Goal: Use online tool/utility

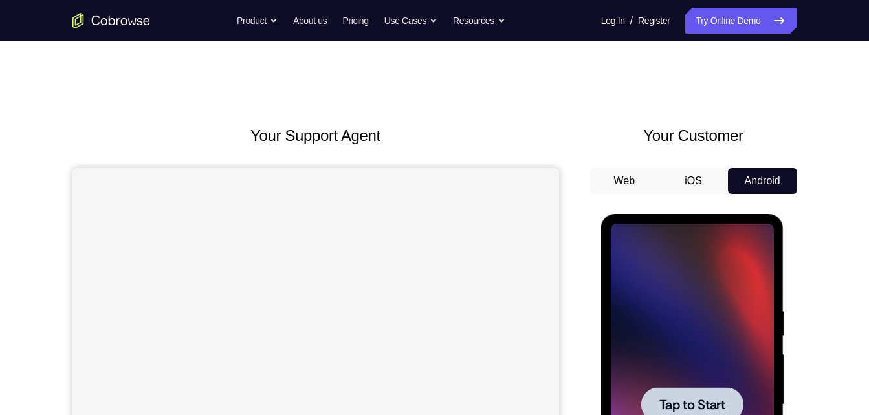
click at [659, 285] on div at bounding box center [692, 405] width 163 height 362
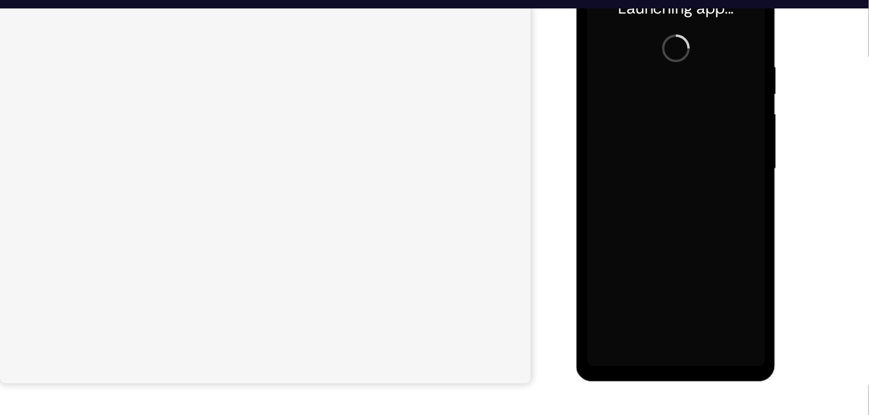
scroll to position [247, 0]
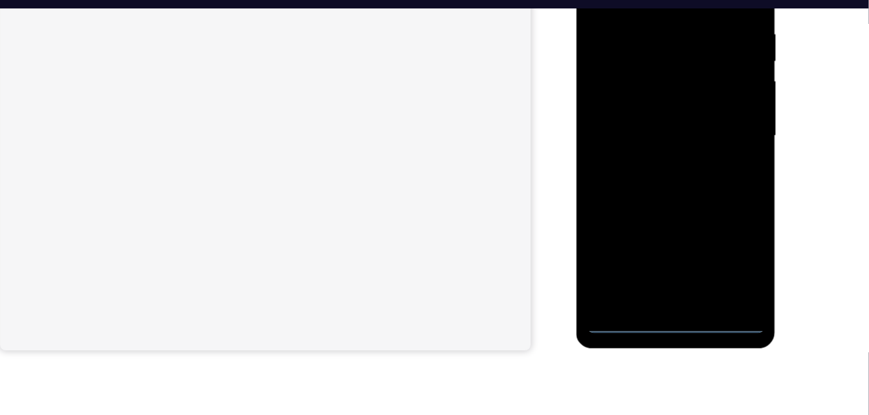
click at [665, 293] on div at bounding box center [667, 119] width 163 height 362
click at [721, 225] on div at bounding box center [667, 119] width 163 height 362
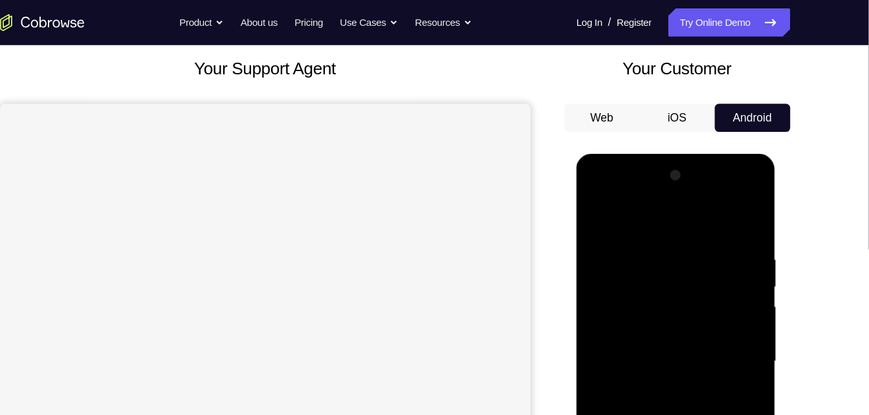
scroll to position [72, 0]
click at [591, 197] on div at bounding box center [667, 345] width 163 height 362
click at [719, 342] on div at bounding box center [667, 345] width 163 height 362
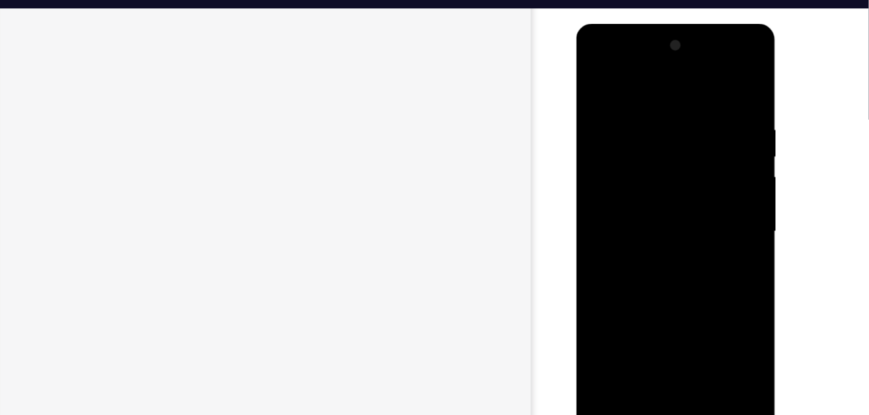
scroll to position [159, 0]
click at [655, 240] on div at bounding box center [667, 213] width 163 height 362
click at [643, 203] on div at bounding box center [667, 213] width 163 height 362
click at [637, 186] on div at bounding box center [667, 213] width 163 height 362
click at [637, 209] on div at bounding box center [667, 213] width 163 height 362
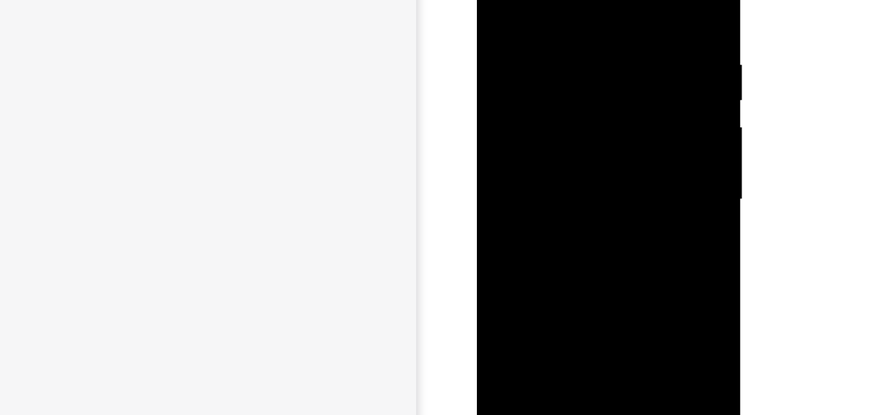
click at [578, 164] on div at bounding box center [568, 115] width 163 height 362
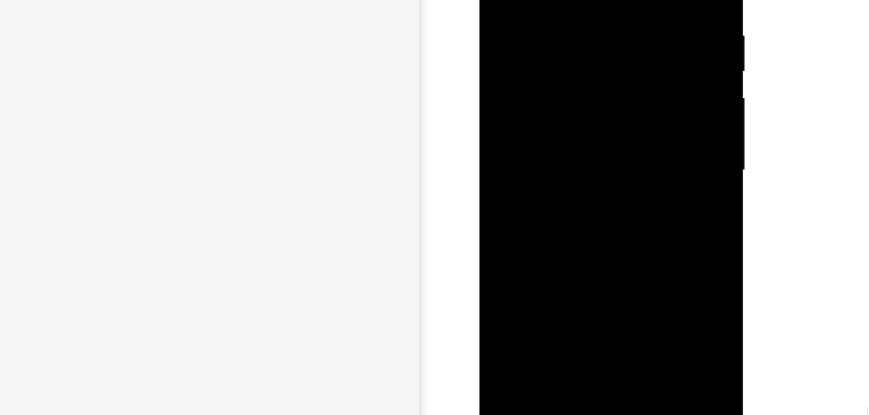
click at [606, 241] on div at bounding box center [570, 86] width 163 height 362
click at [568, 157] on div at bounding box center [570, 86] width 163 height 362
drag, startPoint x: 556, startPoint y: 49, endPoint x: 536, endPoint y: -37, distance: 88.5
click at [536, 0] on html "Online web based iOS Simulators and Android Emulators. Run iPhone, iPad, Mobile…" at bounding box center [571, 174] width 184 height 388
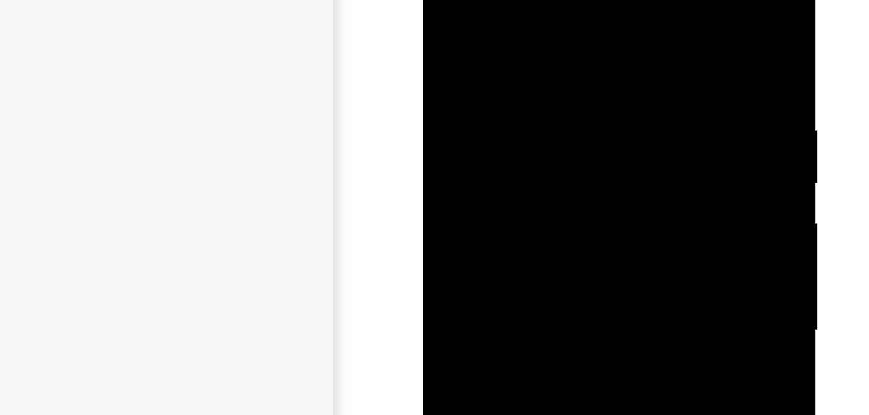
click at [447, 0] on div at bounding box center [515, 112] width 163 height 362
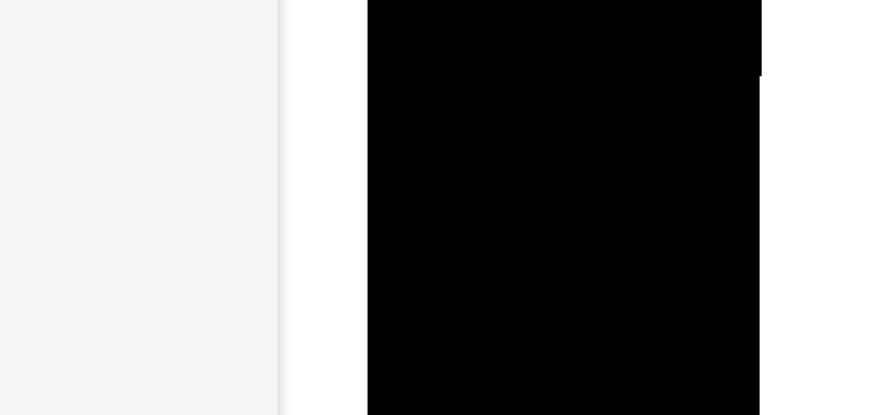
click at [447, 19] on div at bounding box center [458, 158] width 163 height 362
click at [429, 90] on div at bounding box center [458, 142] width 163 height 362
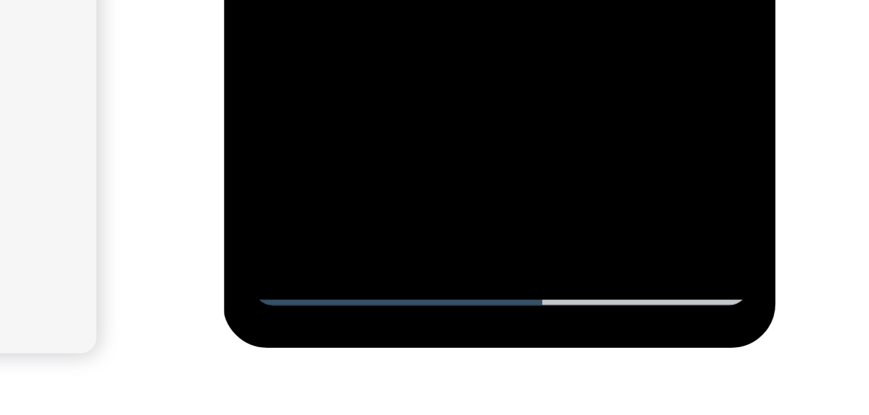
scroll to position [210, 0]
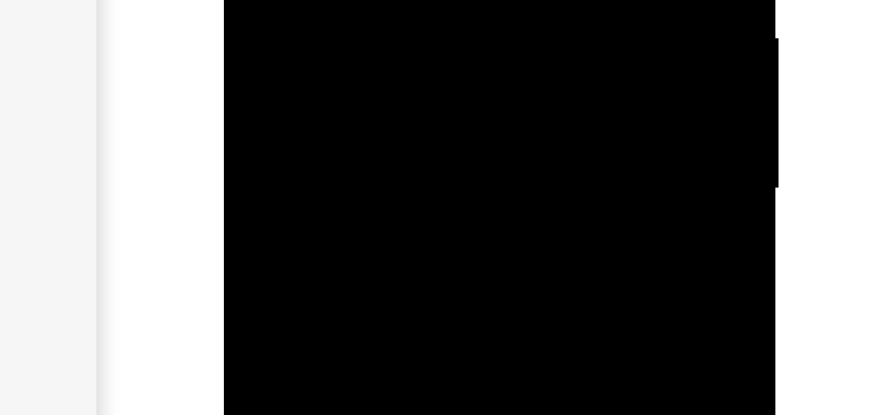
drag, startPoint x: 298, startPoint y: -151, endPoint x: 298, endPoint y: -189, distance: 38.2
drag, startPoint x: 298, startPoint y: -148, endPoint x: 303, endPoint y: -213, distance: 64.9
drag, startPoint x: 300, startPoint y: -148, endPoint x: 309, endPoint y: -208, distance: 60.9
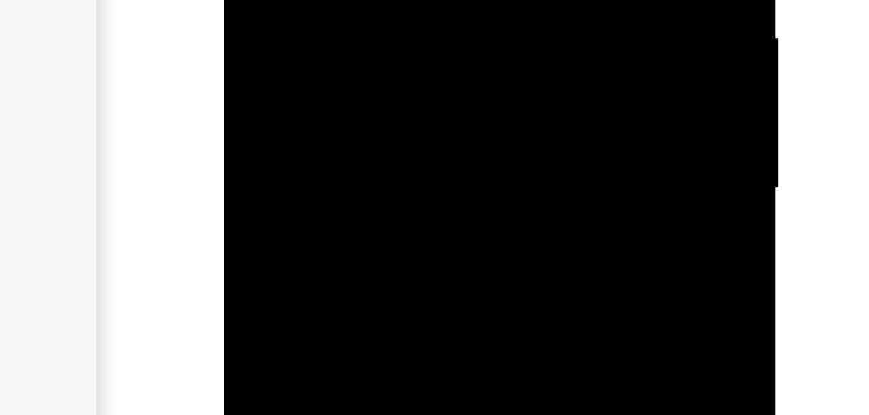
drag, startPoint x: 300, startPoint y: -141, endPoint x: 319, endPoint y: -195, distance: 57.7
drag, startPoint x: 328, startPoint y: -166, endPoint x: 357, endPoint y: -234, distance: 73.7
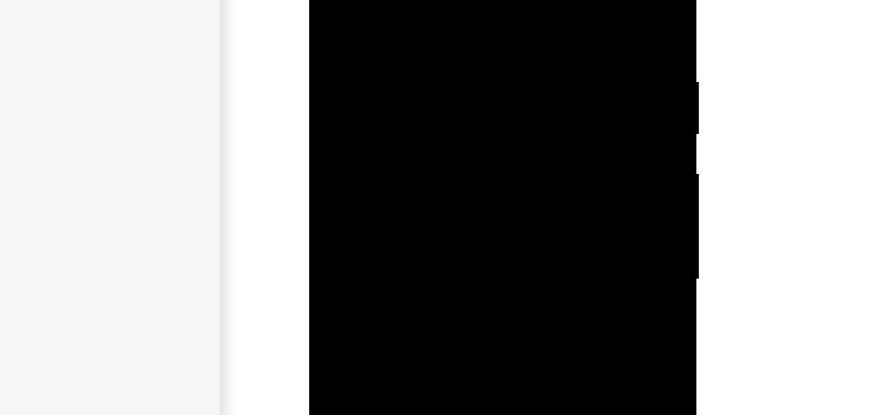
click at [474, 0] on div at bounding box center [400, 66] width 163 height 362
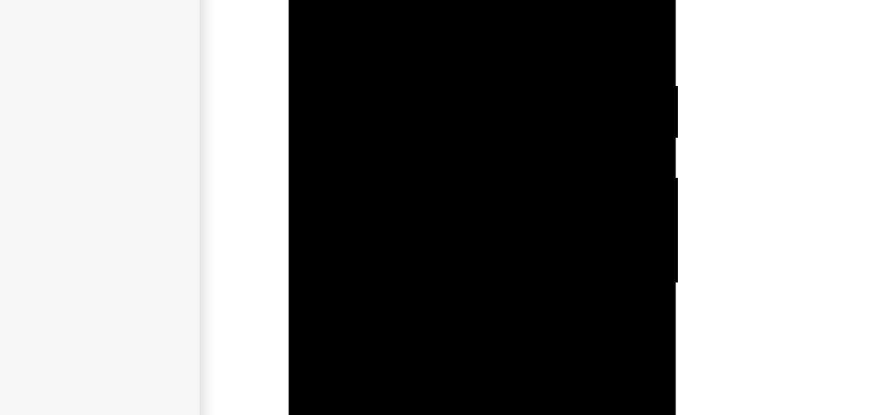
click at [451, 69] on div at bounding box center [379, 70] width 163 height 362
click at [450, 71] on div at bounding box center [379, 70] width 163 height 362
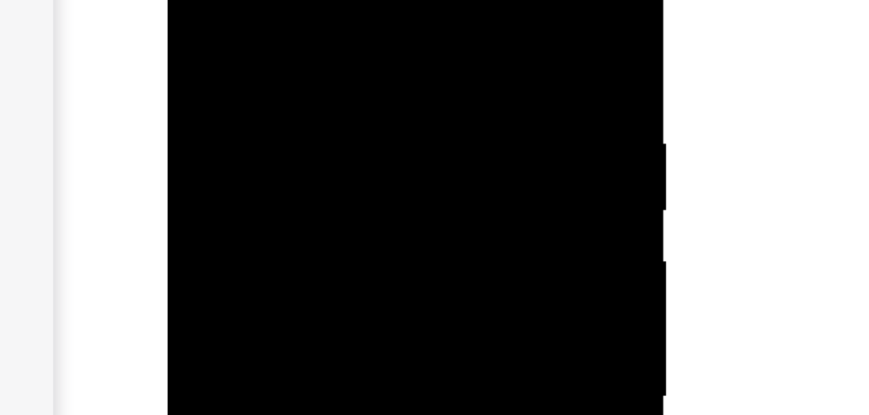
click at [271, 0] on div at bounding box center [258, 69] width 163 height 362
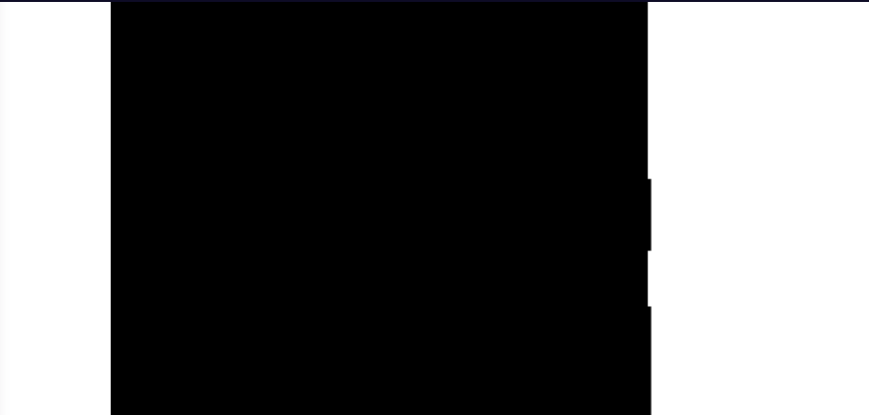
click at [271, 0] on div at bounding box center [201, 82] width 163 height 362
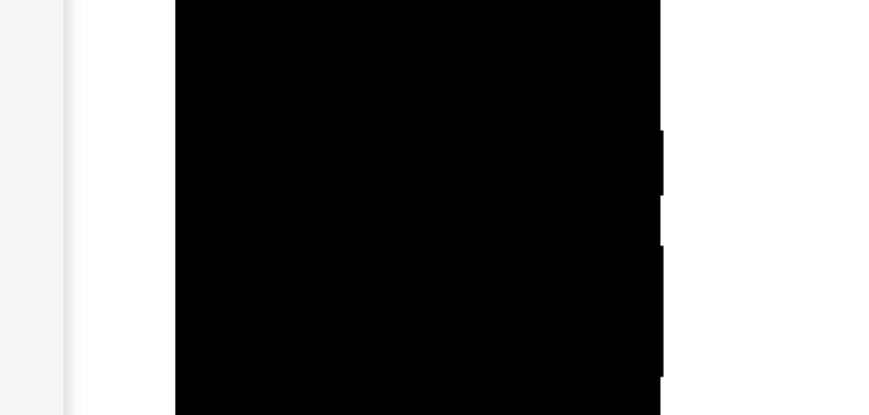
drag, startPoint x: 332, startPoint y: -43, endPoint x: 278, endPoint y: -41, distance: 53.7
click at [278, 0] on div at bounding box center [267, 61] width 163 height 362
drag, startPoint x: 313, startPoint y: -39, endPoint x: 272, endPoint y: -39, distance: 40.8
click at [272, 0] on div at bounding box center [267, 61] width 163 height 362
click at [267, 0] on div at bounding box center [267, 61] width 163 height 362
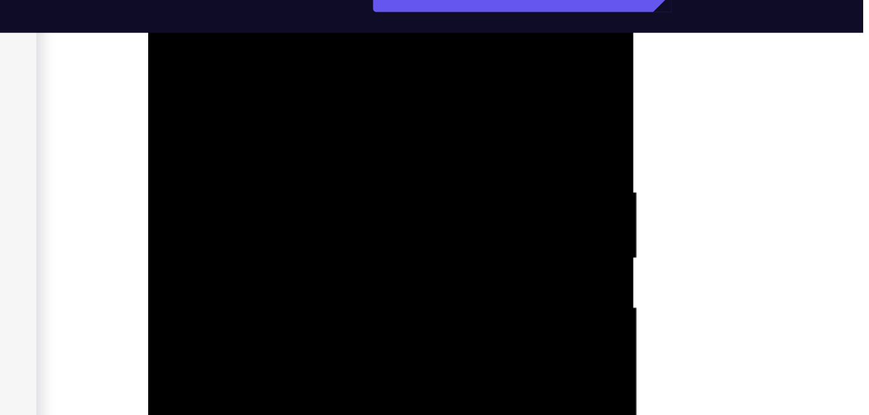
click at [294, 60] on div at bounding box center [239, 123] width 163 height 362
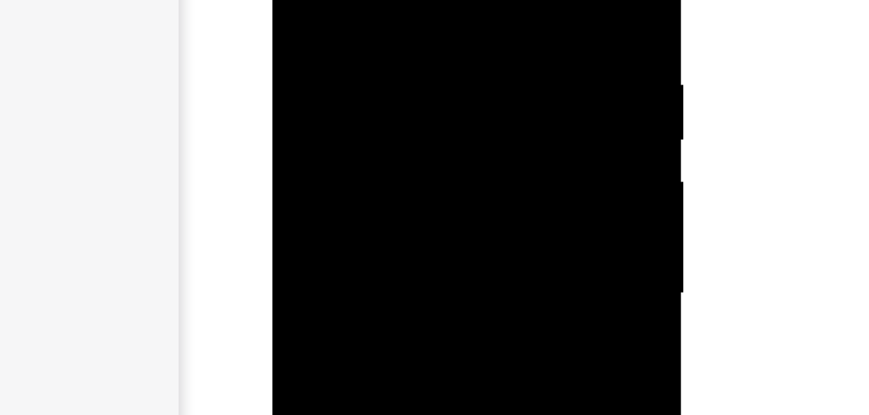
click at [428, 0] on div at bounding box center [364, 57] width 163 height 362
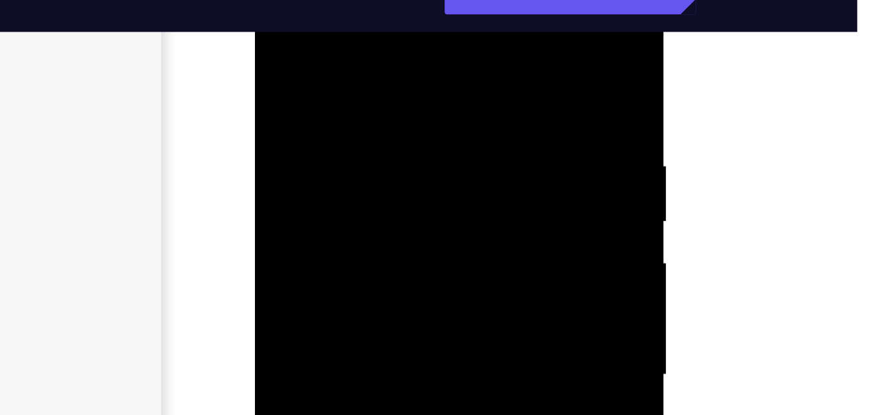
click at [280, 6] on div at bounding box center [346, 139] width 163 height 362
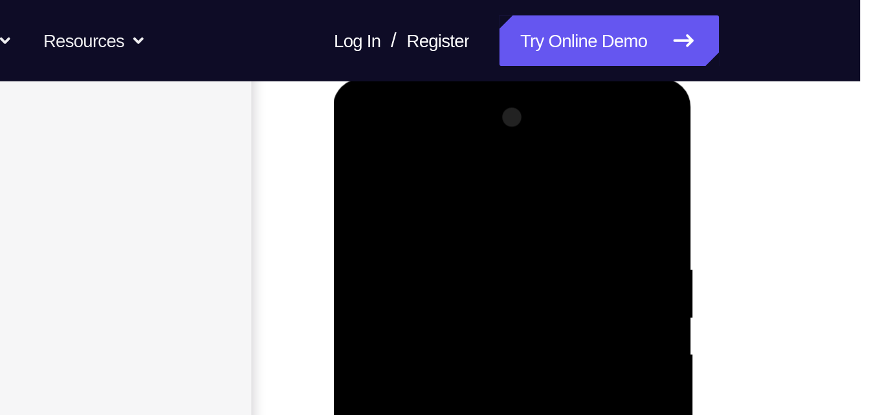
scroll to position [173, 0]
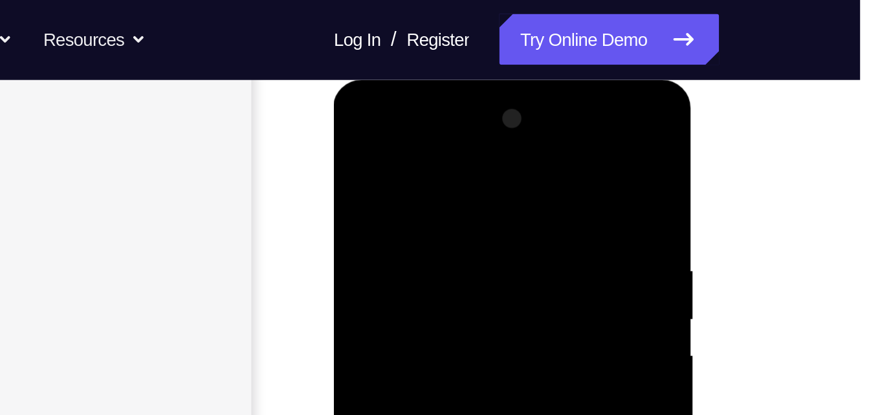
click at [497, 107] on div at bounding box center [425, 270] width 163 height 362
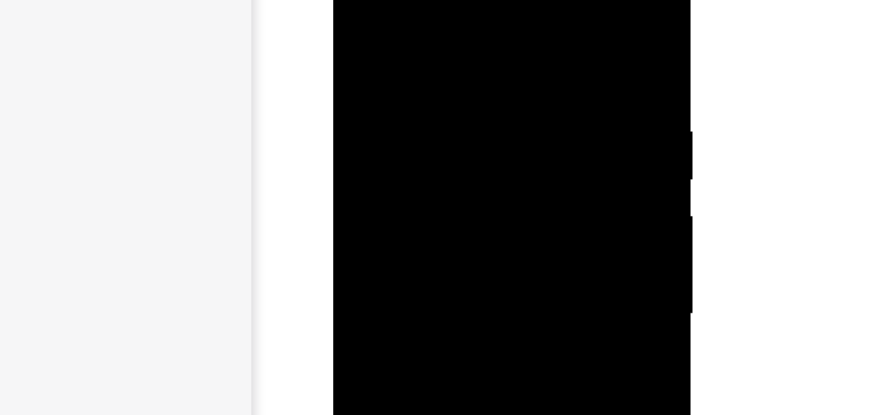
click at [473, 104] on div at bounding box center [425, 131] width 163 height 362
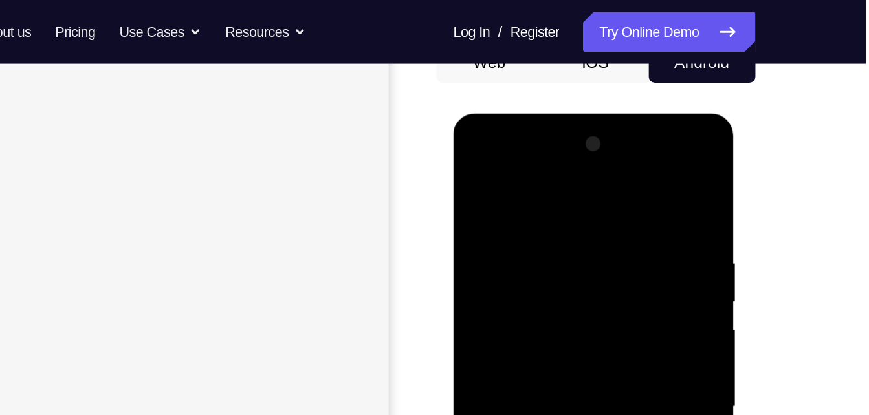
scroll to position [135, 0]
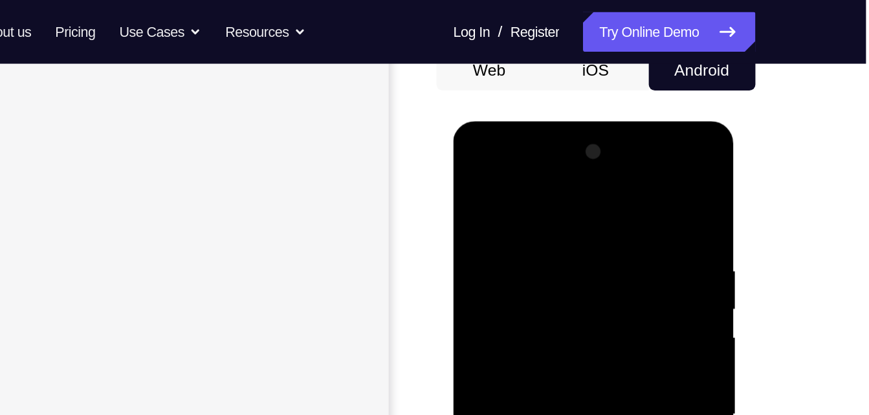
click at [617, 150] on div at bounding box center [544, 312] width 163 height 362
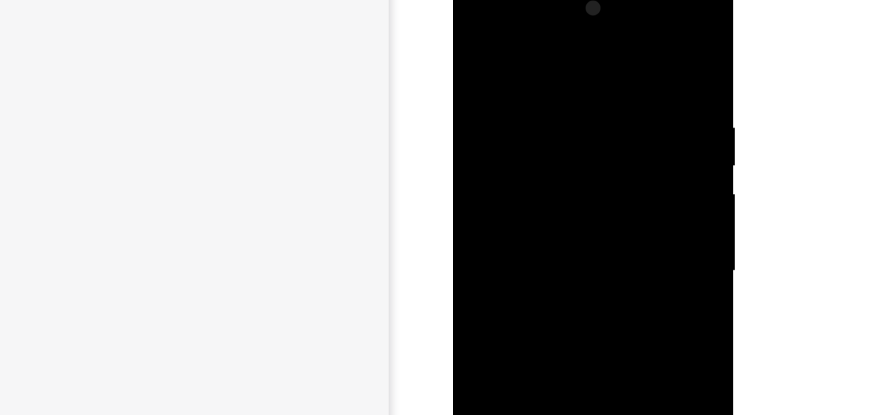
drag, startPoint x: 571, startPoint y: 250, endPoint x: 561, endPoint y: 148, distance: 102.8
click at [561, 148] on div at bounding box center [544, 169] width 163 height 362
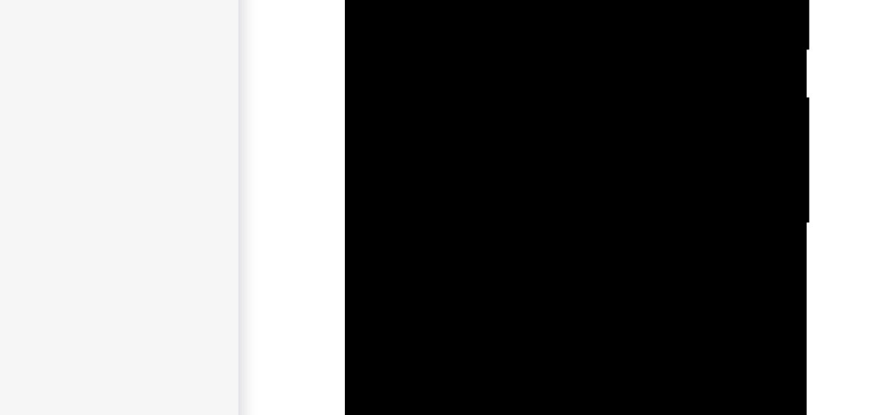
drag, startPoint x: 445, startPoint y: -15, endPoint x: 441, endPoint y: -57, distance: 42.2
click at [390, 0] on div at bounding box center [436, 35] width 163 height 362
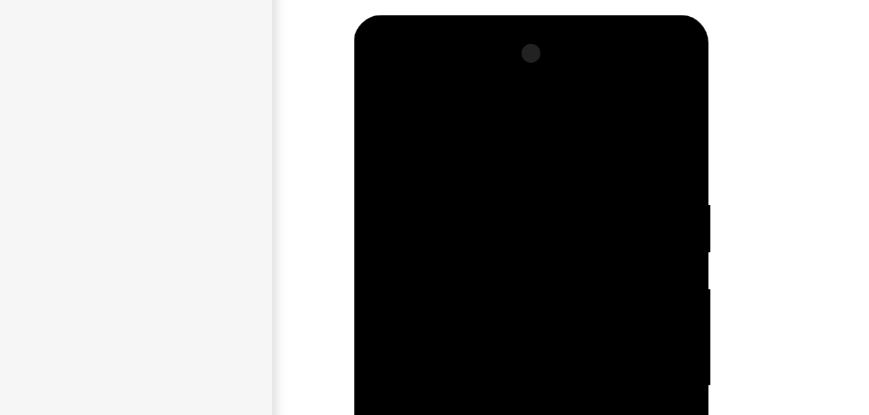
click at [520, 39] on div at bounding box center [445, 206] width 163 height 362
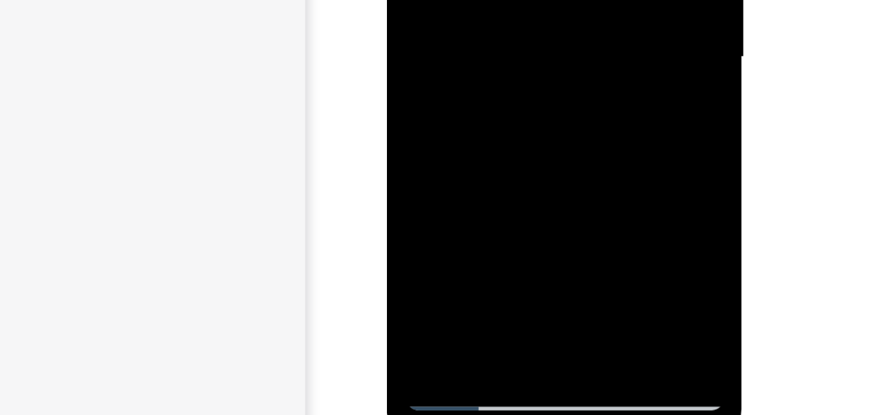
scroll to position [174, 0]
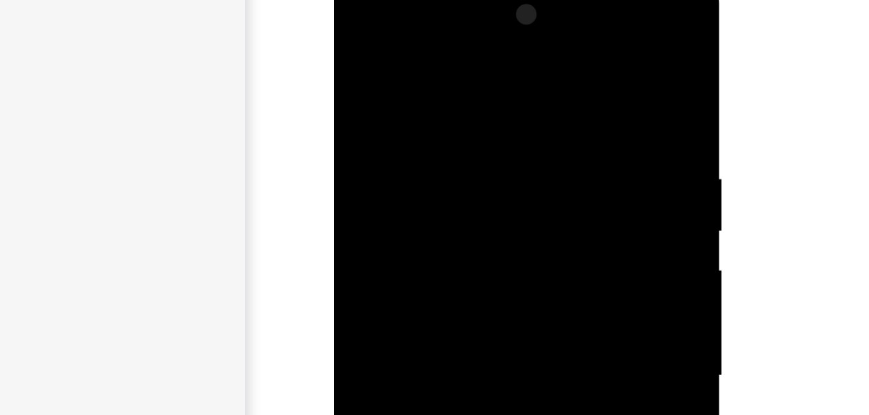
click at [495, 0] on div at bounding box center [425, 164] width 163 height 362
drag, startPoint x: 452, startPoint y: -50, endPoint x: 470, endPoint y: -162, distance: 113.9
drag, startPoint x: 418, startPoint y: -30, endPoint x: 449, endPoint y: -111, distance: 87.2
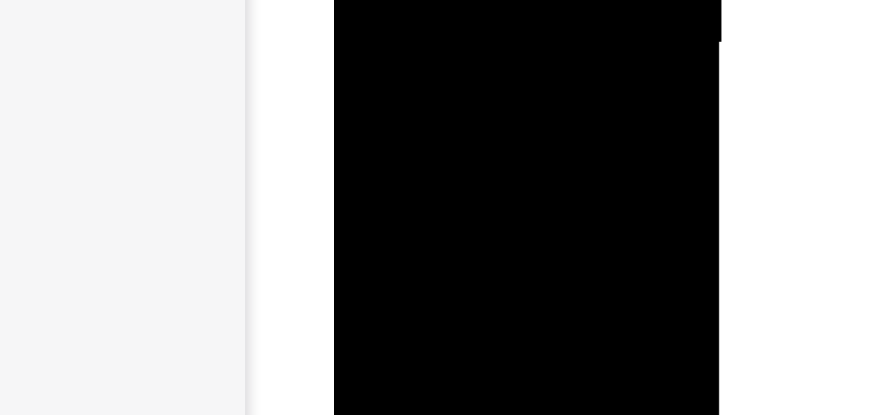
drag, startPoint x: 445, startPoint y: -50, endPoint x: 461, endPoint y: -112, distance: 64.0
drag, startPoint x: 449, startPoint y: -70, endPoint x: 458, endPoint y: -101, distance: 32.4
drag, startPoint x: 441, startPoint y: -61, endPoint x: 458, endPoint y: -135, distance: 75.8
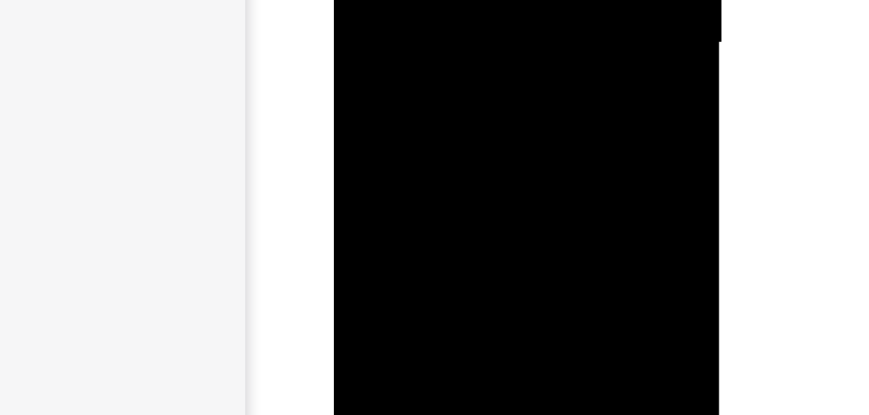
drag, startPoint x: 421, startPoint y: -43, endPoint x: 458, endPoint y: -125, distance: 90.1
drag, startPoint x: 436, startPoint y: -52, endPoint x: 470, endPoint y: -166, distance: 118.3
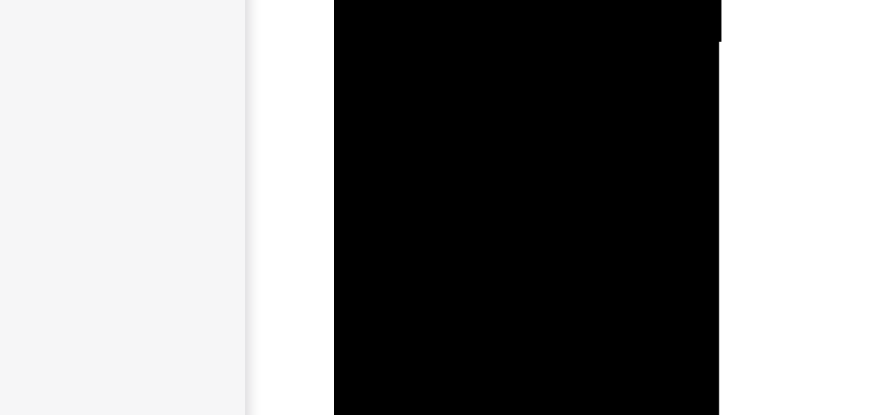
drag, startPoint x: 434, startPoint y: -50, endPoint x: 434, endPoint y: -140, distance: 90.6
drag, startPoint x: 419, startPoint y: -51, endPoint x: 449, endPoint y: -144, distance: 97.8
drag, startPoint x: 408, startPoint y: -45, endPoint x: 430, endPoint y: -142, distance: 98.9
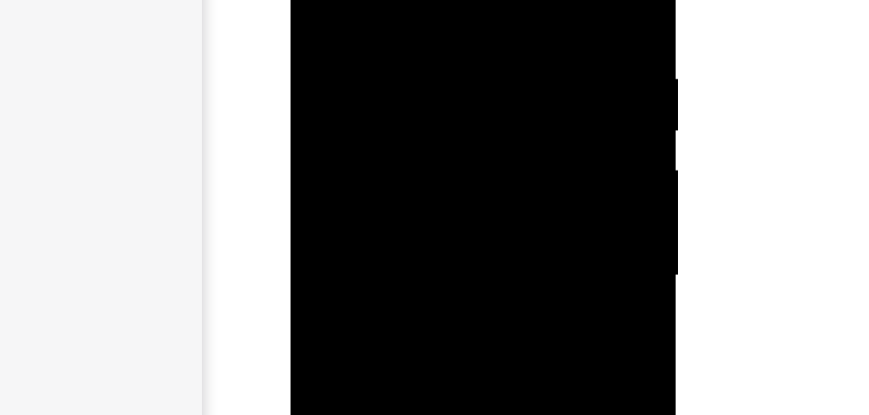
click at [377, 0] on div at bounding box center [381, 64] width 163 height 362
click at [447, 0] on div at bounding box center [381, 127] width 163 height 362
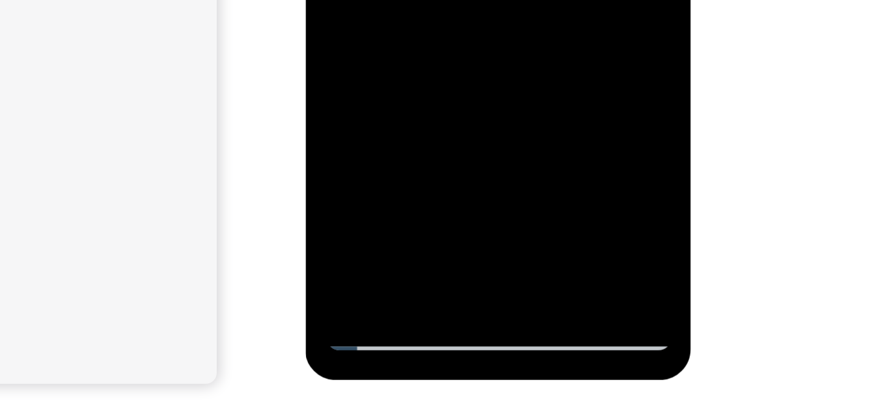
scroll to position [203, 0]
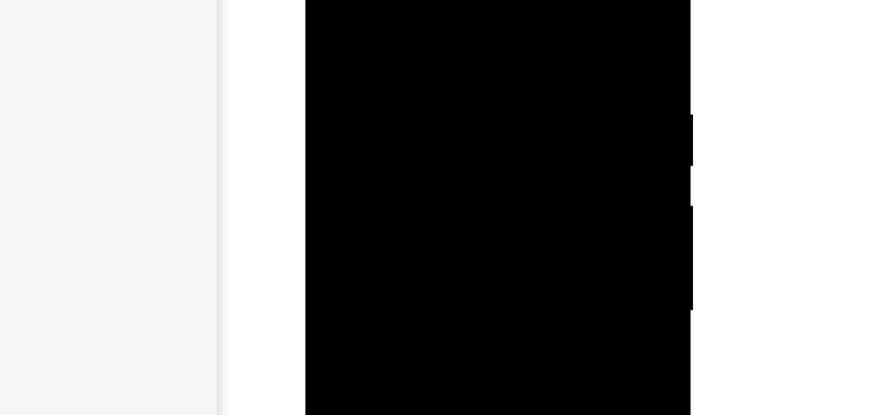
click at [391, 0] on div at bounding box center [396, 99] width 163 height 362
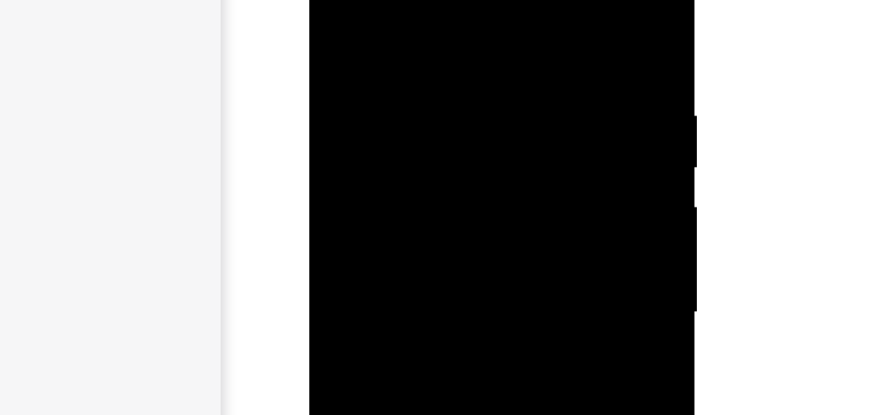
click at [369, 65] on div at bounding box center [400, 101] width 163 height 362
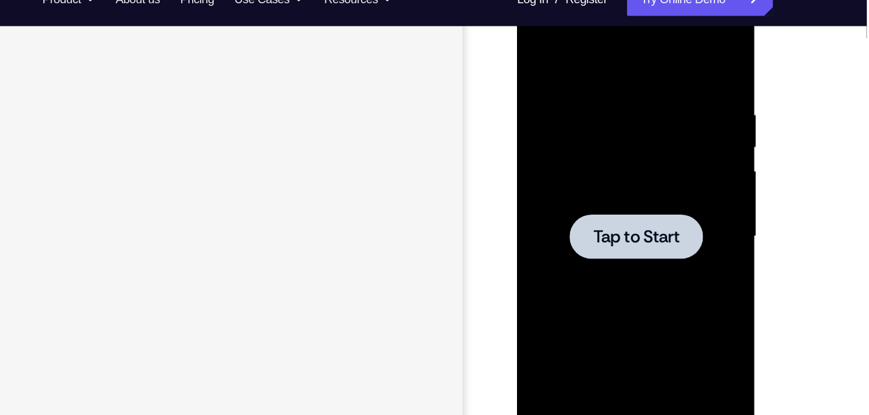
click at [564, 122] on div at bounding box center [608, 179] width 163 height 362
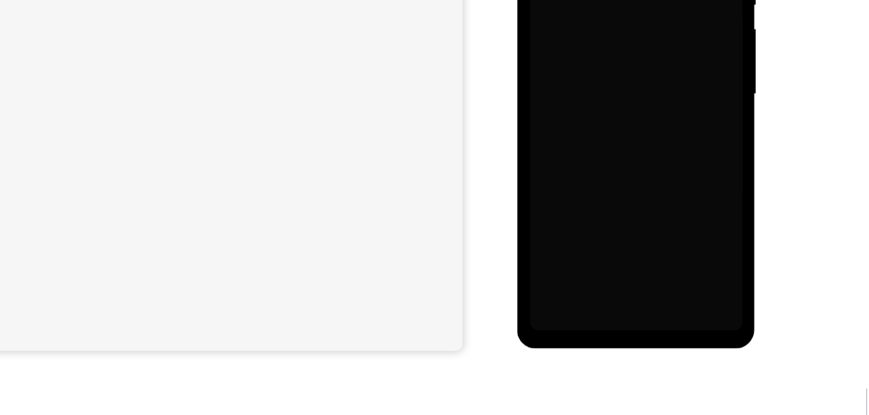
scroll to position [247, 0]
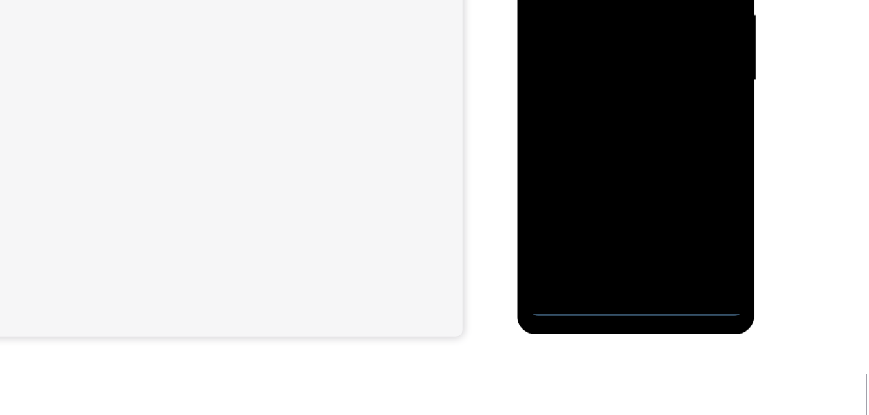
click at [611, 188] on div at bounding box center [608, 22] width 163 height 362
click at [616, 201] on div at bounding box center [608, 22] width 163 height 362
click at [662, 136] on div at bounding box center [608, 22] width 163 height 362
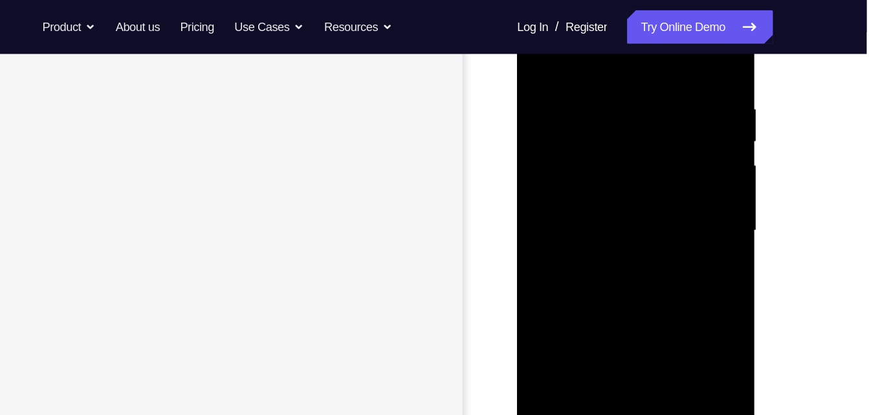
scroll to position [181, 0]
click at [535, 80] on div at bounding box center [608, 234] width 163 height 362
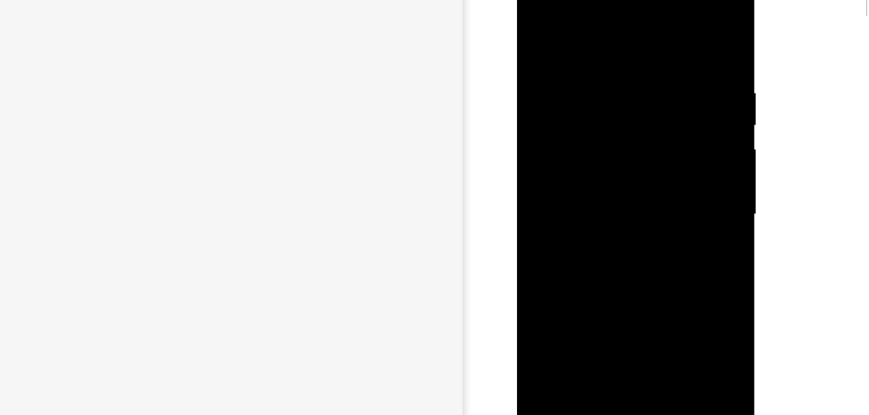
click at [656, 156] on div at bounding box center [608, 157] width 163 height 362
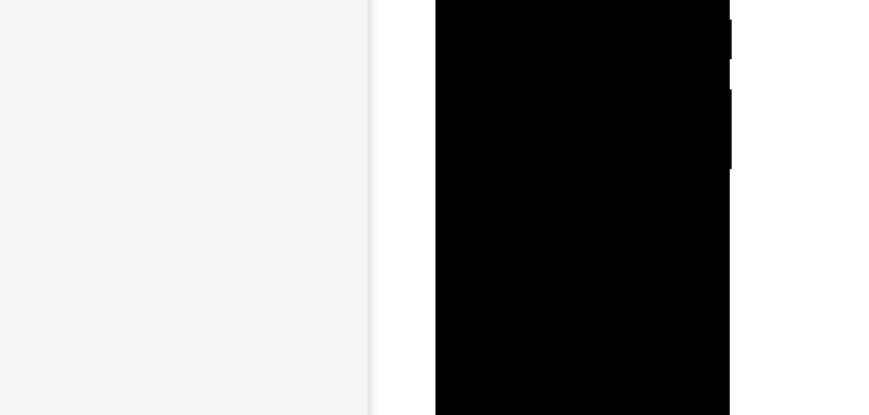
click at [514, 77] on div at bounding box center [526, 53] width 163 height 362
click at [507, 47] on div at bounding box center [526, 53] width 163 height 362
click at [494, 26] on div at bounding box center [526, 53] width 163 height 362
click at [491, 58] on div at bounding box center [526, 53] width 163 height 362
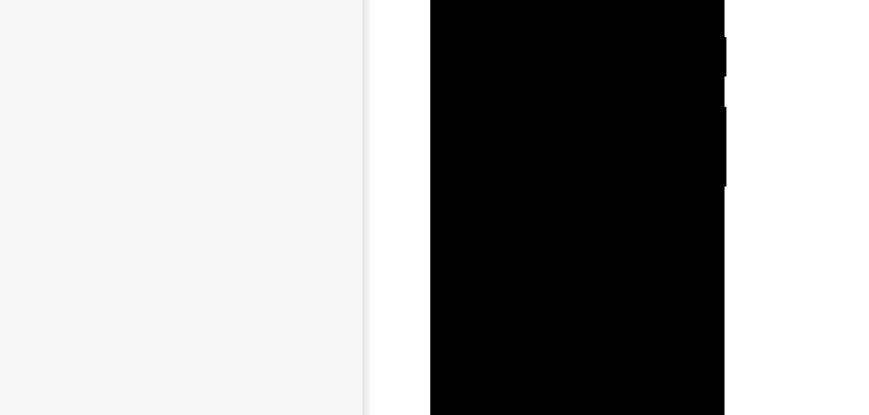
click at [511, 126] on div at bounding box center [521, 70] width 163 height 362
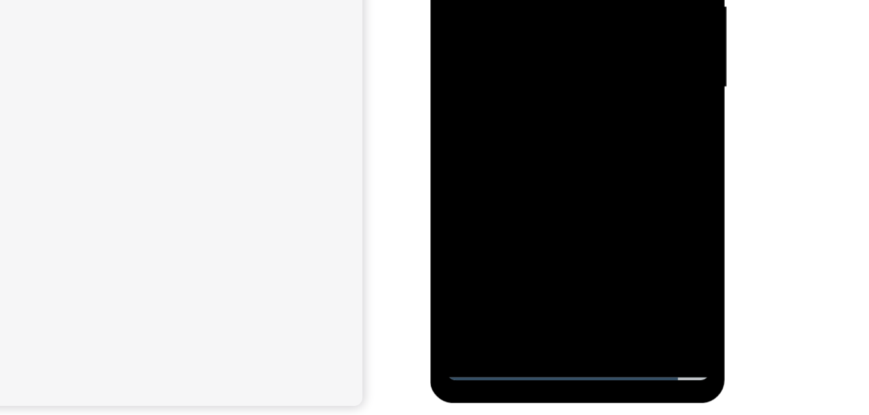
scroll to position [193, 0]
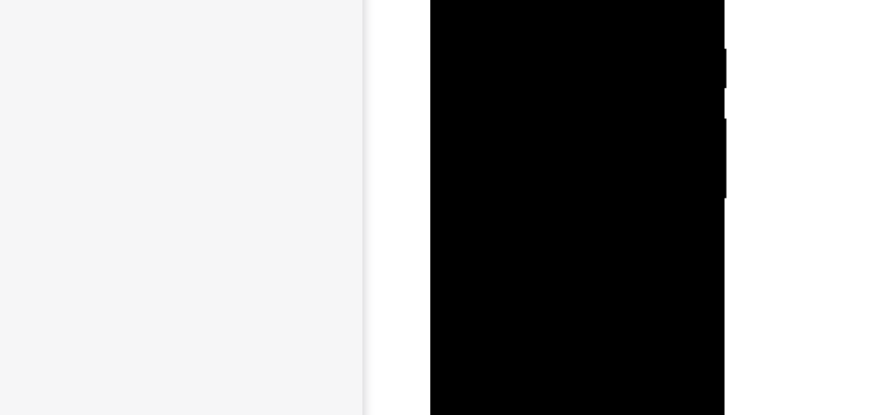
click at [500, 0] on div at bounding box center [521, 82] width 163 height 362
drag, startPoint x: 519, startPoint y: 23, endPoint x: 566, endPoint y: -46, distance: 83.8
click at [566, 0] on html "Online web based iOS Simulators and Android Emulators. Run iPhone, iPad, Mobile…" at bounding box center [522, 151] width 184 height 388
click at [592, 25] on div at bounding box center [521, 148] width 163 height 362
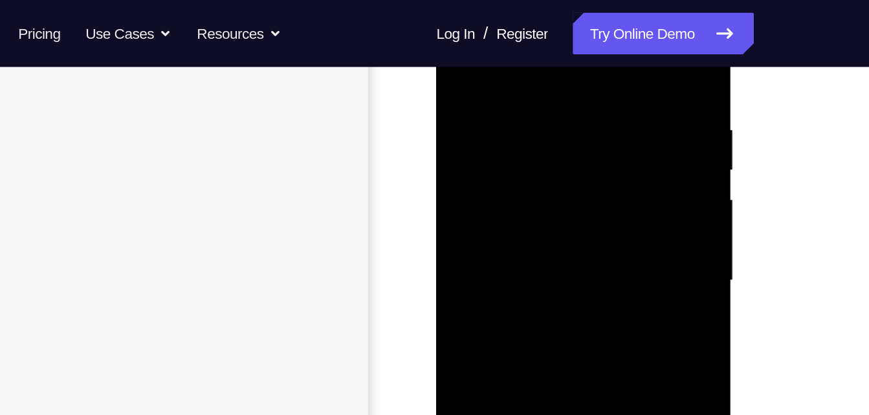
scroll to position [229, 0]
click at [492, 38] on div at bounding box center [527, 167] width 163 height 362
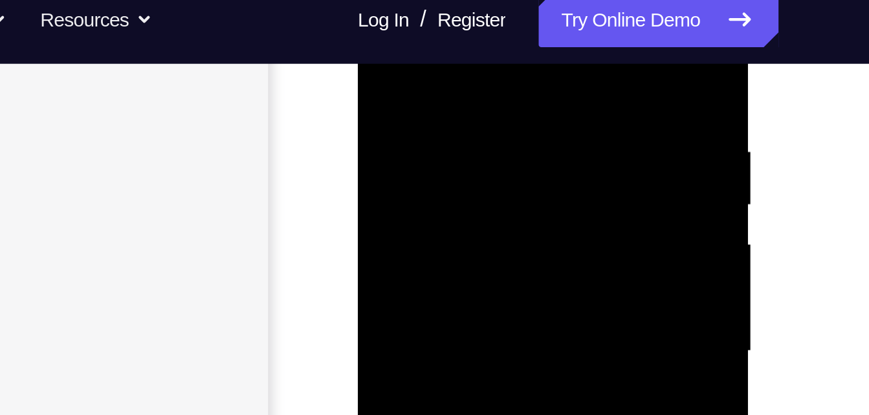
click at [424, 39] on div at bounding box center [449, 134] width 163 height 362
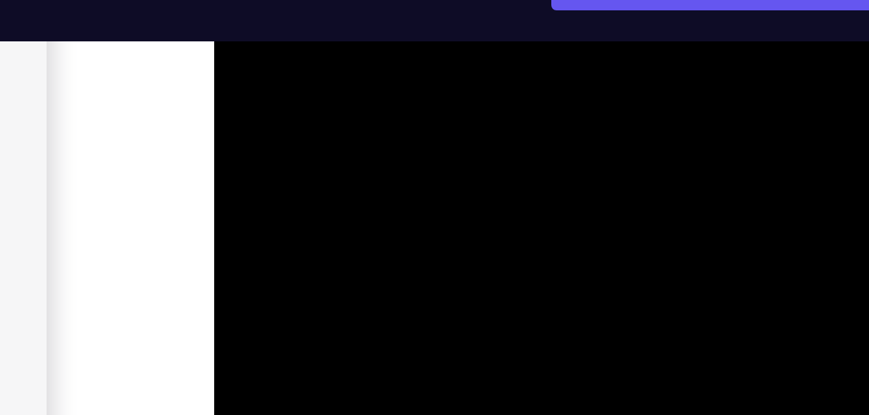
click at [234, 0] on div at bounding box center [306, 7] width 163 height 362
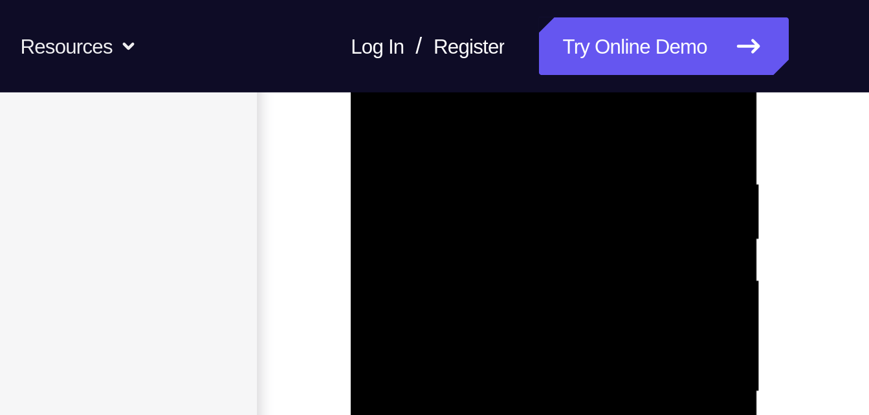
scroll to position [228, 0]
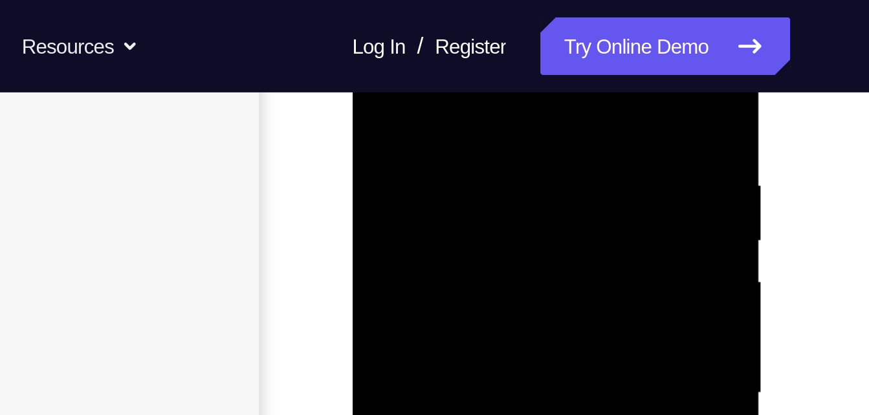
click at [511, 69] on div at bounding box center [443, 159] width 163 height 362
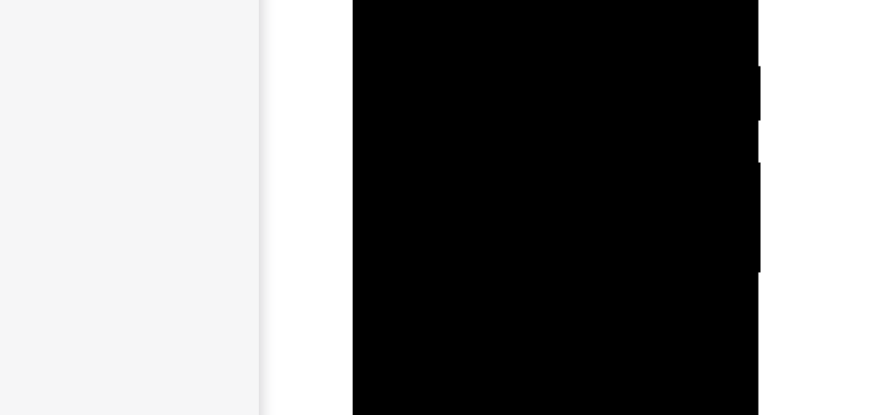
click at [433, 0] on div at bounding box center [443, 39] width 163 height 362
click at [421, 0] on div at bounding box center [443, 52] width 163 height 362
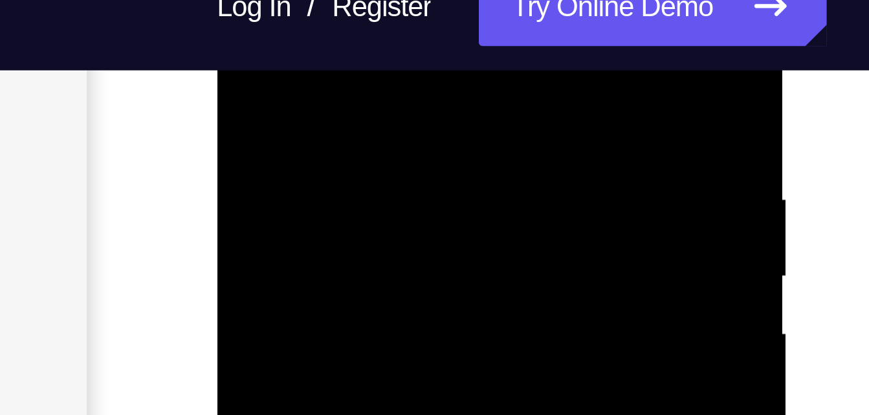
click at [336, 0] on div at bounding box center [307, 88] width 163 height 362
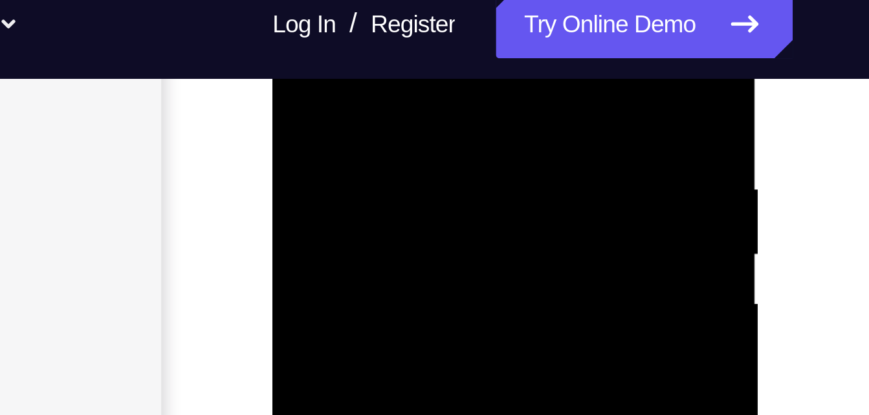
click at [430, 28] on div at bounding box center [363, 122] width 163 height 362
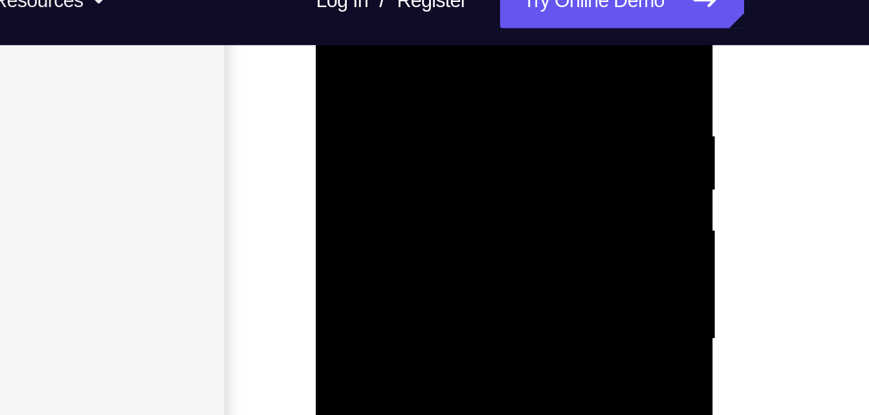
click at [418, 32] on div at bounding box center [406, 115] width 163 height 362
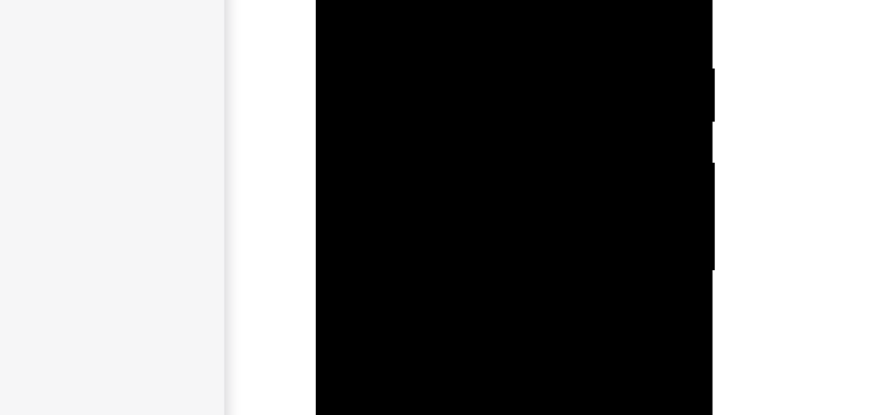
click at [401, 91] on div at bounding box center [406, 47] width 163 height 362
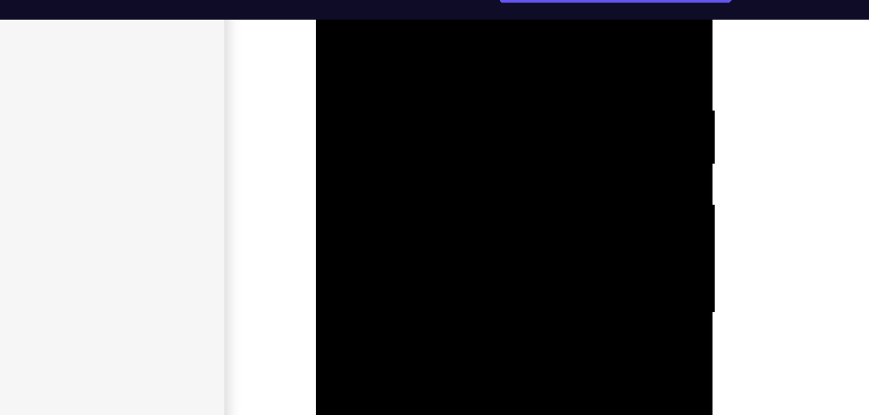
click at [333, 0] on div at bounding box center [406, 89] width 163 height 362
click at [476, 0] on div at bounding box center [406, 89] width 163 height 362
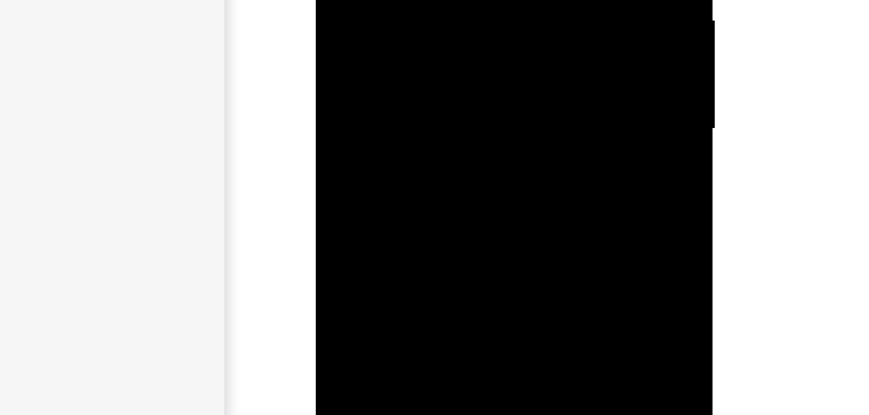
drag, startPoint x: 385, startPoint y: -1, endPoint x: 406, endPoint y: -82, distance: 83.5
drag, startPoint x: 378, startPoint y: 7, endPoint x: 394, endPoint y: -49, distance: 58.6
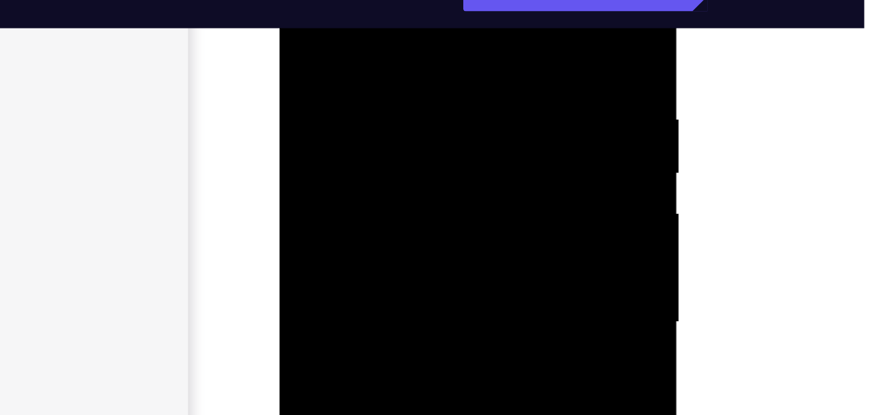
click at [404, 0] on div at bounding box center [370, 98] width 163 height 362
click at [357, 40] on div at bounding box center [370, 98] width 163 height 362
click at [375, 0] on div at bounding box center [370, 98] width 163 height 362
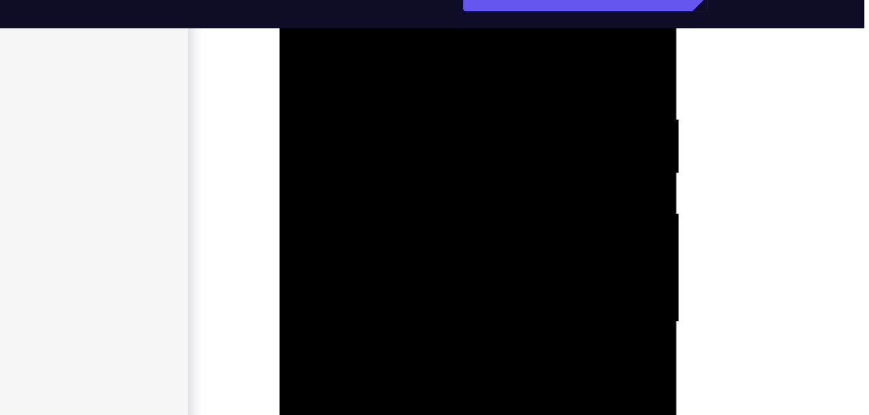
scroll to position [213, 0]
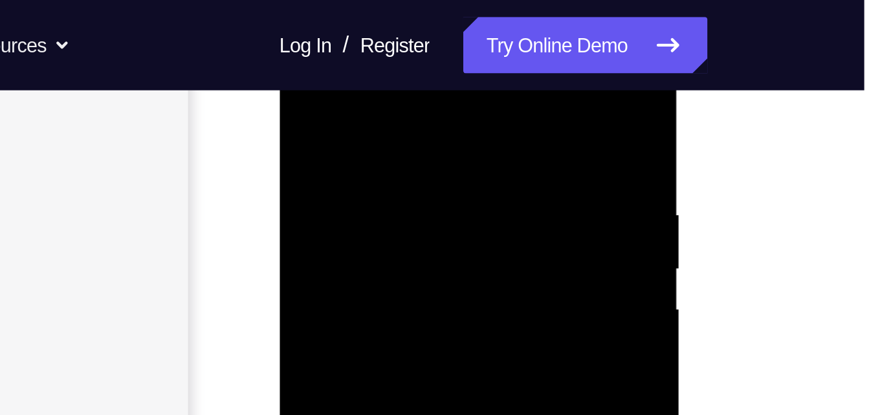
click at [299, 64] on div at bounding box center [370, 193] width 163 height 362
click at [343, 107] on div at bounding box center [370, 193] width 163 height 362
click at [300, 61] on div at bounding box center [370, 193] width 163 height 362
click at [320, 146] on div at bounding box center [370, 193] width 163 height 362
click at [331, 148] on div at bounding box center [370, 193] width 163 height 362
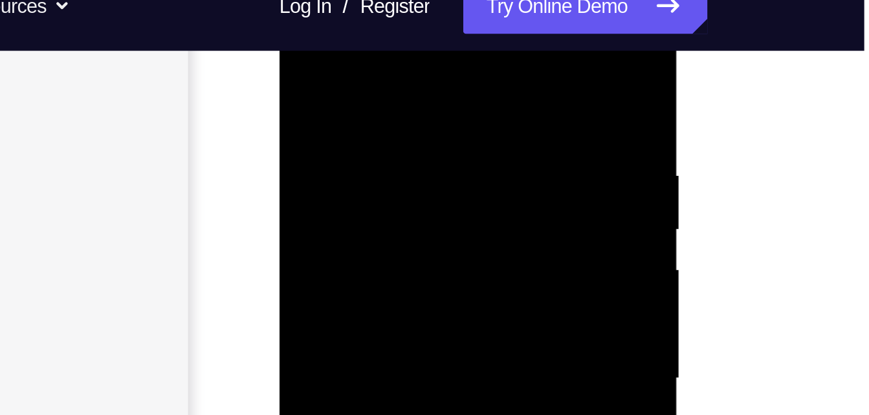
click at [296, 21] on div at bounding box center [370, 154] width 163 height 362
click at [355, 112] on div at bounding box center [370, 154] width 163 height 362
click at [346, 45] on div at bounding box center [370, 154] width 163 height 362
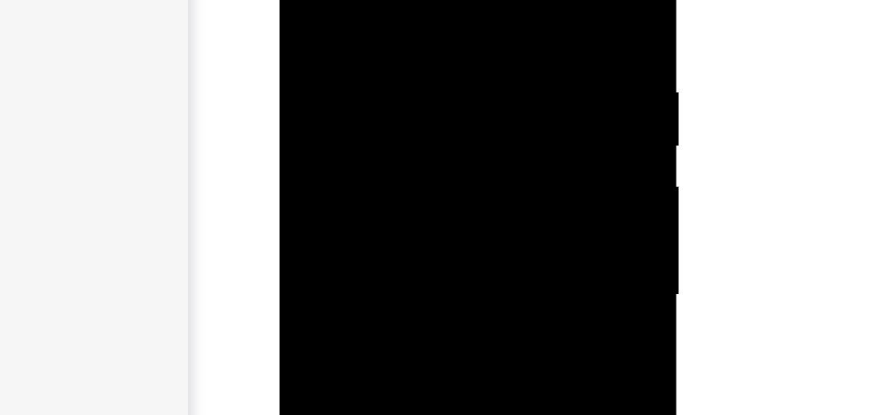
click at [368, 118] on div at bounding box center [370, 71] width 163 height 362
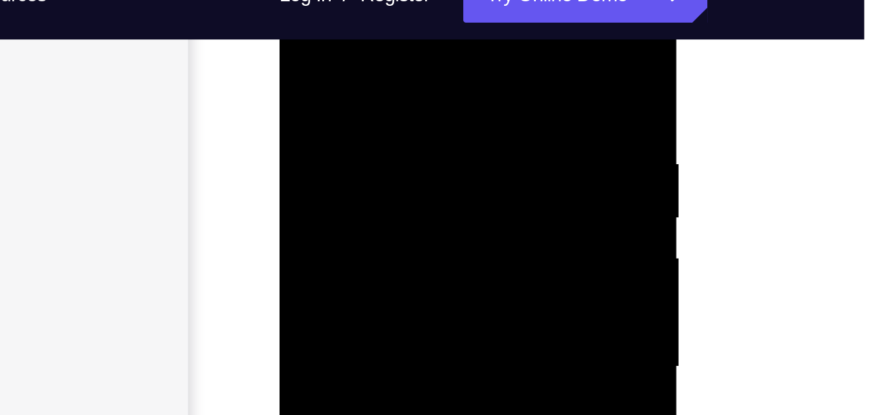
click at [302, 12] on div at bounding box center [370, 143] width 163 height 362
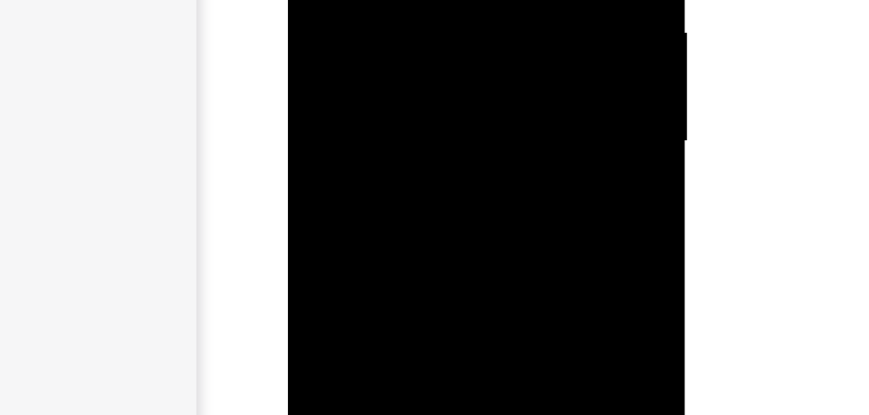
drag, startPoint x: 357, startPoint y: -74, endPoint x: 377, endPoint y: -112, distance: 42.6
click at [346, 0] on div at bounding box center [379, 47] width 163 height 362
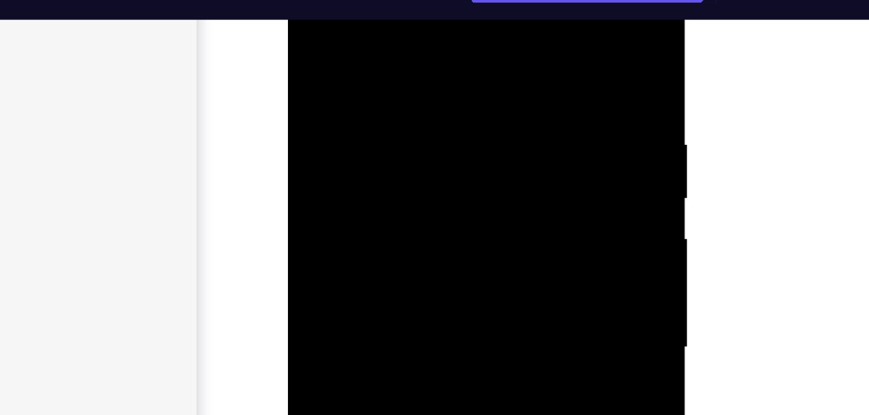
click at [313, 0] on div at bounding box center [379, 123] width 163 height 362
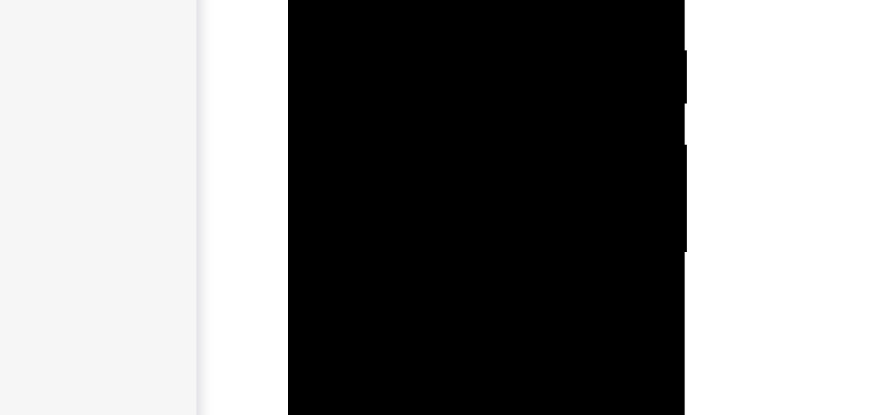
click at [349, 0] on div at bounding box center [379, 29] width 163 height 362
click at [372, 0] on div at bounding box center [379, 98] width 163 height 362
click at [371, 43] on div at bounding box center [379, 0] width 163 height 362
click at [307, 0] on div at bounding box center [379, 92] width 163 height 362
drag, startPoint x: 357, startPoint y: -8, endPoint x: 408, endPoint y: -94, distance: 100.6
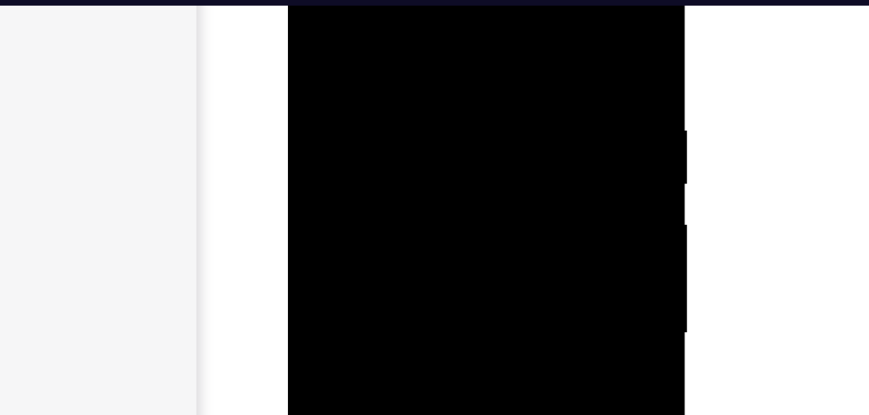
click at [376, 5] on div at bounding box center [379, 109] width 163 height 362
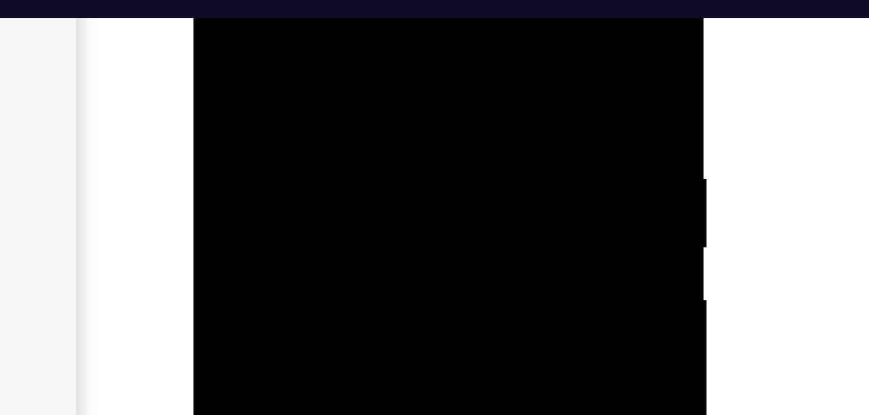
click at [218, 0] on div at bounding box center [285, 97] width 163 height 362
drag, startPoint x: 296, startPoint y: -15, endPoint x: 291, endPoint y: 28, distance: 43.1
click at [291, 28] on div at bounding box center [285, 97] width 163 height 362
click at [356, 6] on div at bounding box center [285, 97] width 163 height 362
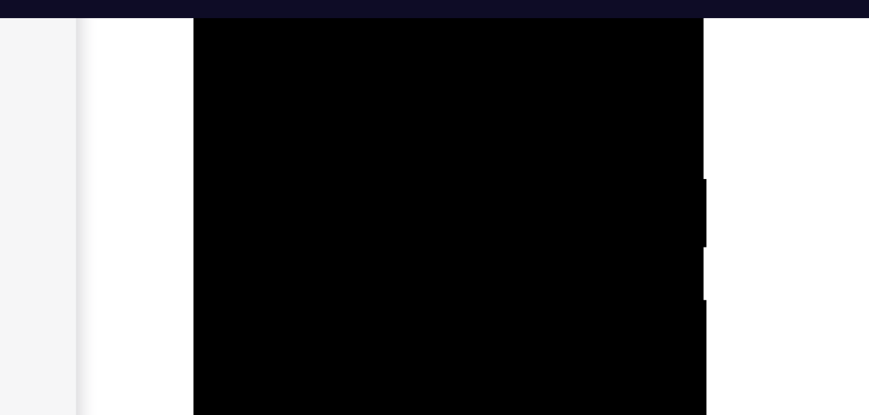
click at [356, 6] on div at bounding box center [285, 97] width 163 height 362
click at [269, 5] on div at bounding box center [285, 97] width 163 height 362
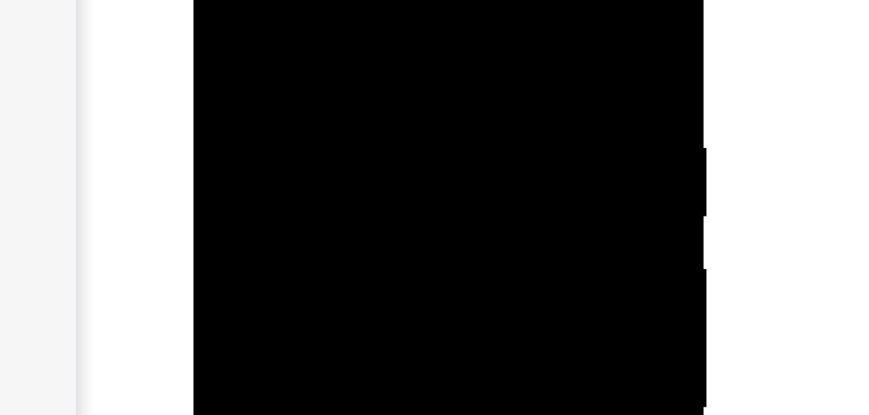
click at [273, 0] on div at bounding box center [285, 66] width 163 height 362
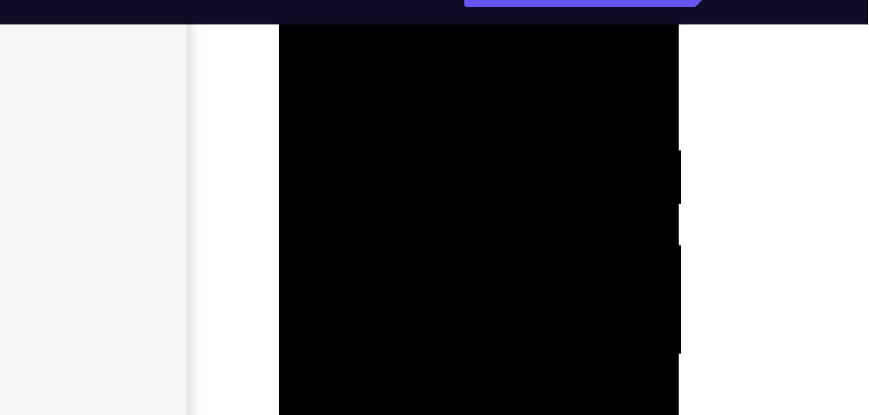
click at [375, 45] on div at bounding box center [370, 127] width 163 height 362
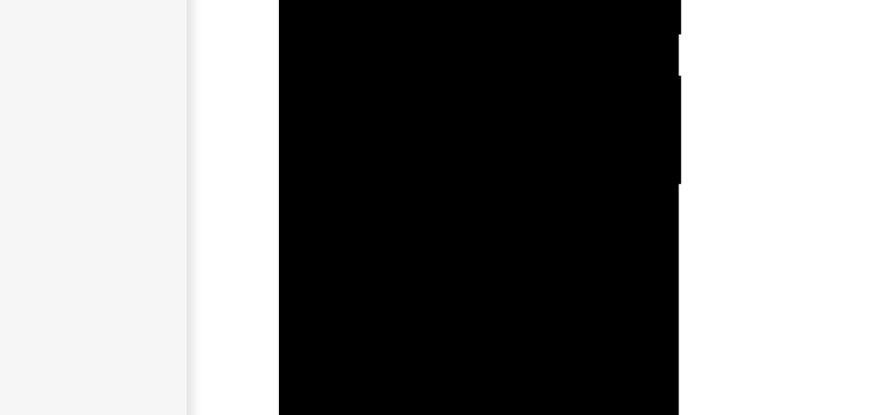
click at [300, 0] on div at bounding box center [370, 97] width 163 height 362
click at [327, 32] on div at bounding box center [370, 97] width 163 height 362
click at [362, 8] on div at bounding box center [370, 97] width 163 height 362
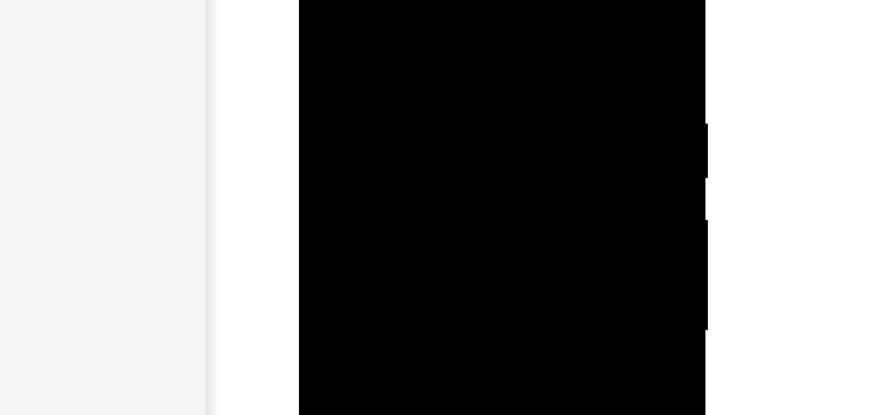
click at [318, 0] on div at bounding box center [390, 97] width 163 height 362
click at [349, 49] on div at bounding box center [390, 97] width 163 height 362
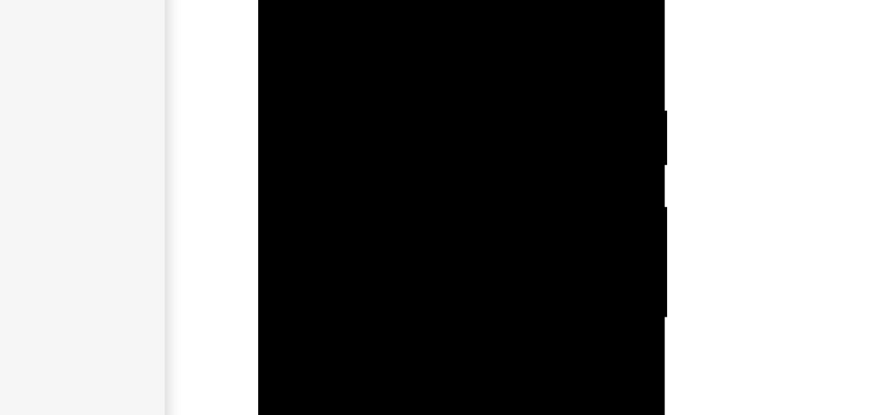
click at [339, 0] on div at bounding box center [350, 84] width 163 height 362
click at [355, 58] on div at bounding box center [350, 17] width 163 height 362
click at [280, 0] on div at bounding box center [350, 97] width 163 height 362
click at [327, 12] on div at bounding box center [350, 59] width 163 height 362
click at [277, 0] on div at bounding box center [350, 59] width 163 height 362
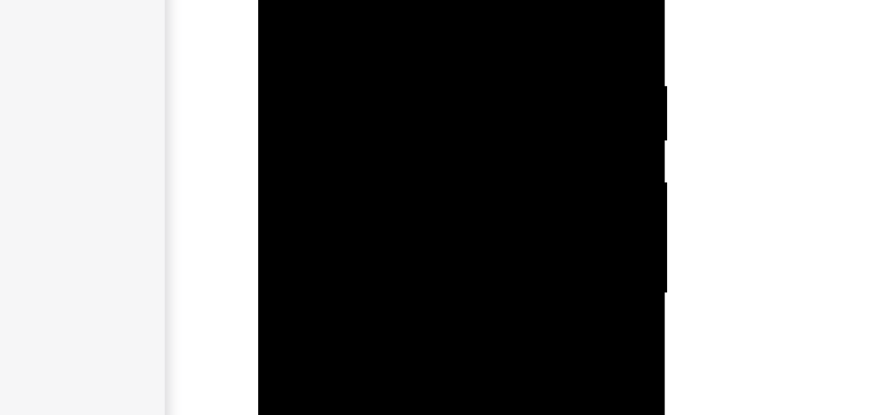
click at [311, 40] on div at bounding box center [350, 59] width 163 height 362
click at [362, 0] on div at bounding box center [350, 59] width 163 height 362
click at [281, 0] on div at bounding box center [350, 91] width 163 height 362
drag, startPoint x: 338, startPoint y: 23, endPoint x: 352, endPoint y: -4, distance: 30.4
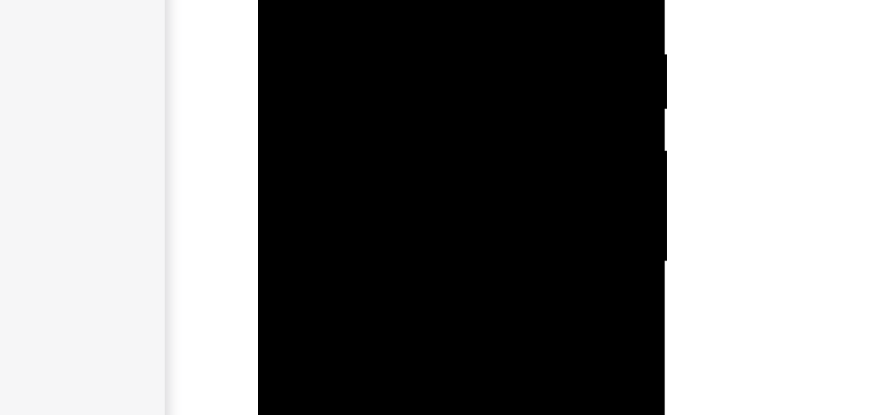
click at [352, 0] on div at bounding box center [350, 28] width 163 height 362
click at [333, 1] on div at bounding box center [350, 28] width 163 height 362
click at [356, 0] on div at bounding box center [350, 91] width 163 height 362
click at [351, 72] on div at bounding box center [350, 29] width 163 height 362
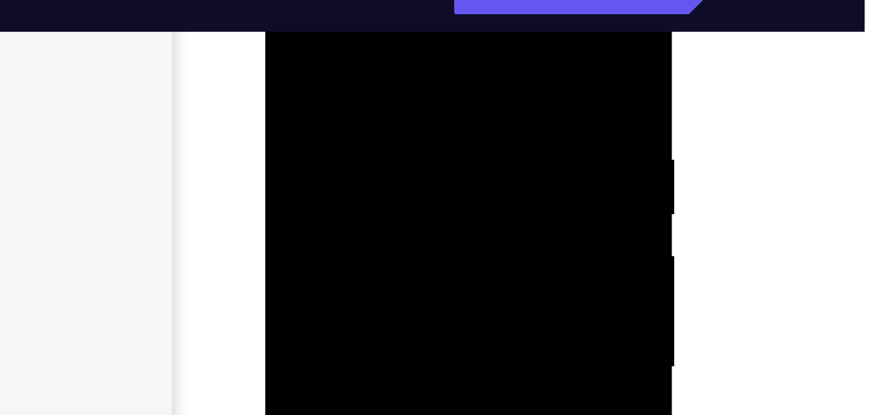
click at [286, 4] on div at bounding box center [357, 133] width 163 height 362
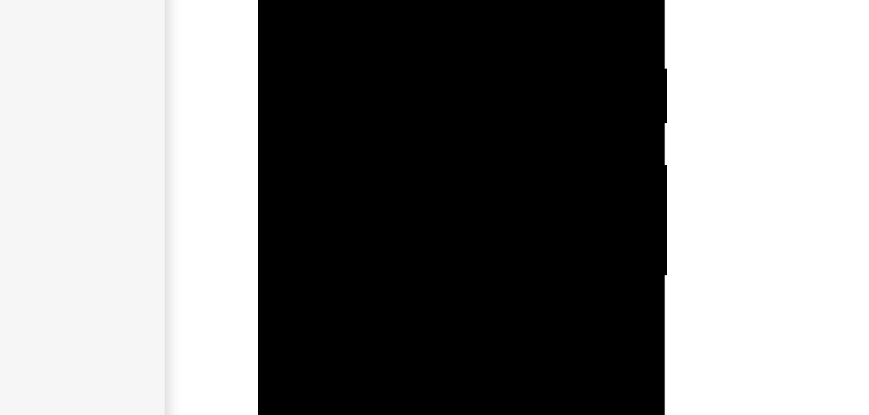
click at [316, 39] on div at bounding box center [350, 42] width 163 height 362
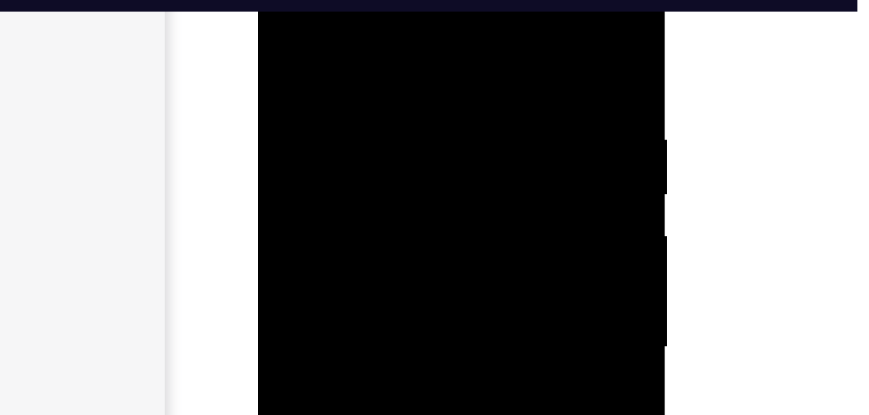
click at [281, 0] on div at bounding box center [350, 113] width 163 height 362
drag, startPoint x: 379, startPoint y: 17, endPoint x: 378, endPoint y: 61, distance: 44.0
click at [378, 61] on div at bounding box center [350, 113] width 163 height 362
click at [418, 20] on div at bounding box center [350, 113] width 163 height 362
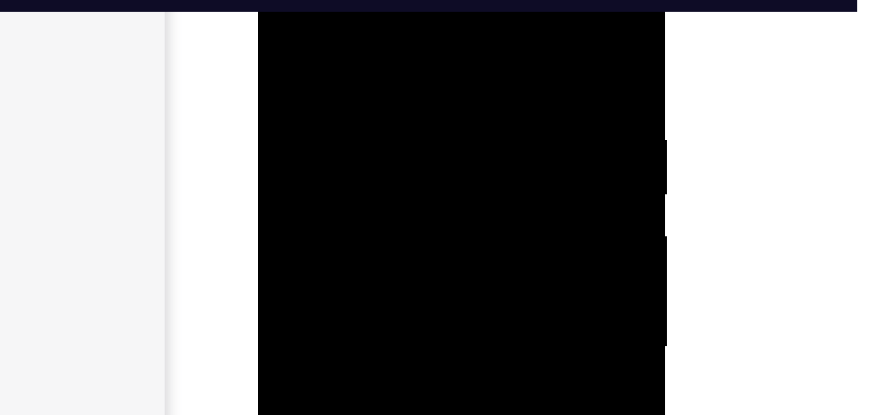
click at [418, 20] on div at bounding box center [350, 113] width 163 height 362
click at [419, 19] on div at bounding box center [350, 113] width 163 height 362
click at [398, 21] on div at bounding box center [350, 113] width 163 height 362
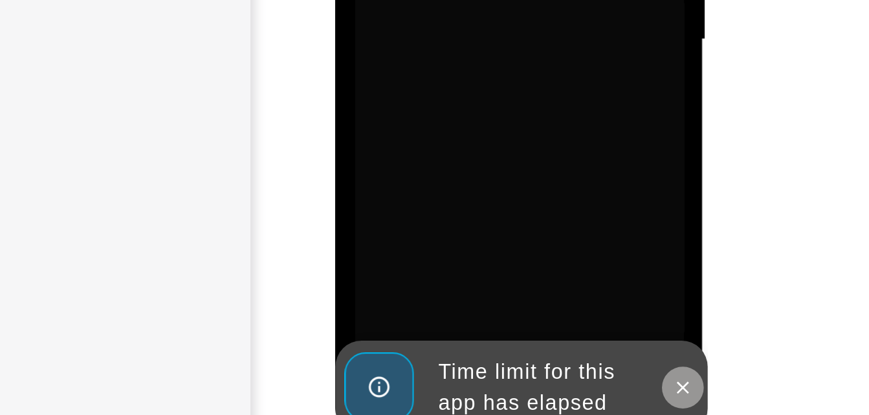
click at [504, 16] on icon at bounding box center [507, 19] width 10 height 10
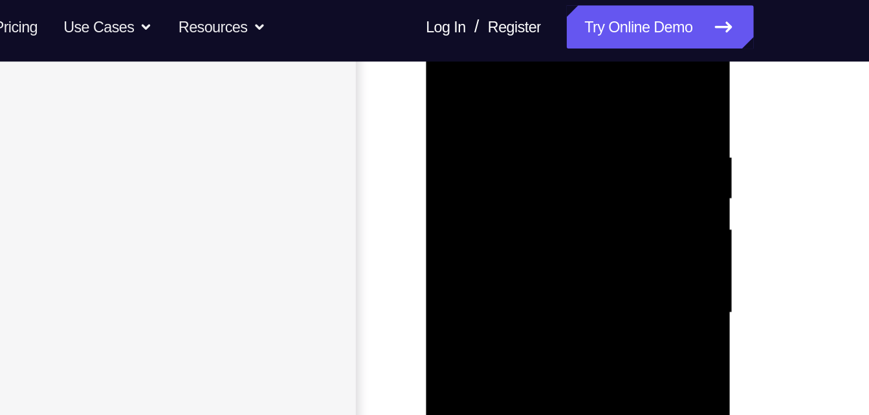
scroll to position [191, 0]
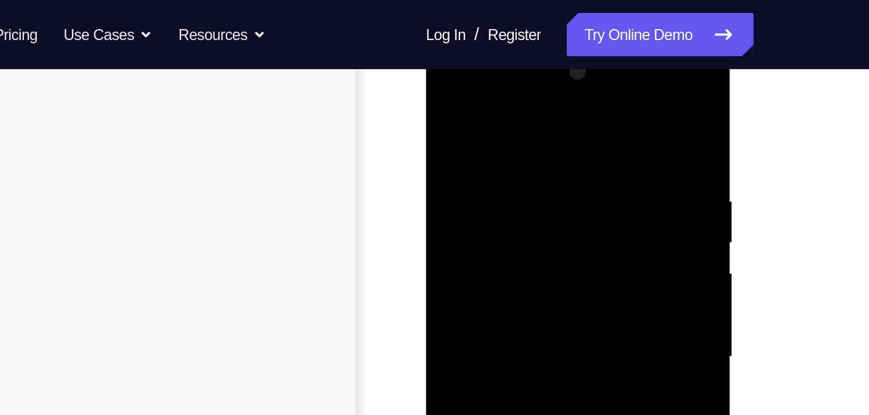
click at [448, 74] on div at bounding box center [516, 230] width 163 height 362
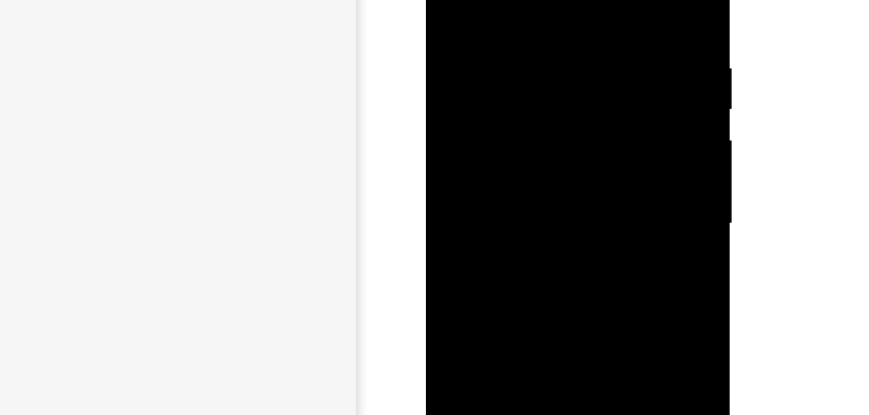
click at [563, 89] on div at bounding box center [516, 97] width 163 height 362
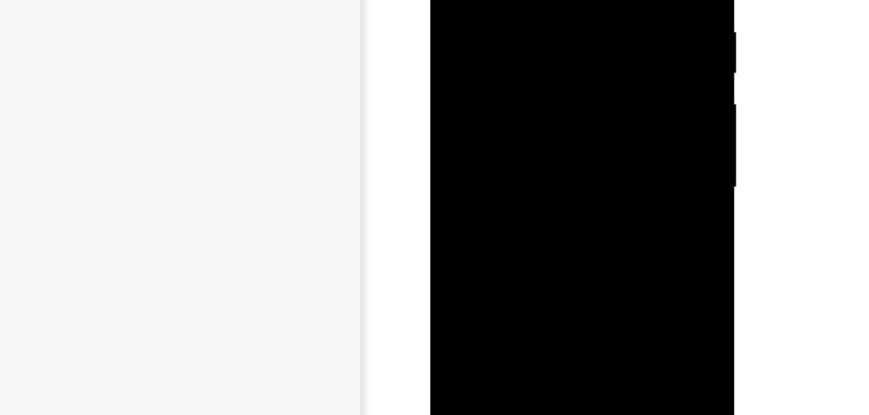
click at [510, 85] on div at bounding box center [521, 60] width 163 height 362
click at [501, 46] on div at bounding box center [521, 60] width 163 height 362
click at [492, 42] on div at bounding box center [521, 60] width 163 height 362
click at [487, 57] on div at bounding box center [521, 60] width 163 height 362
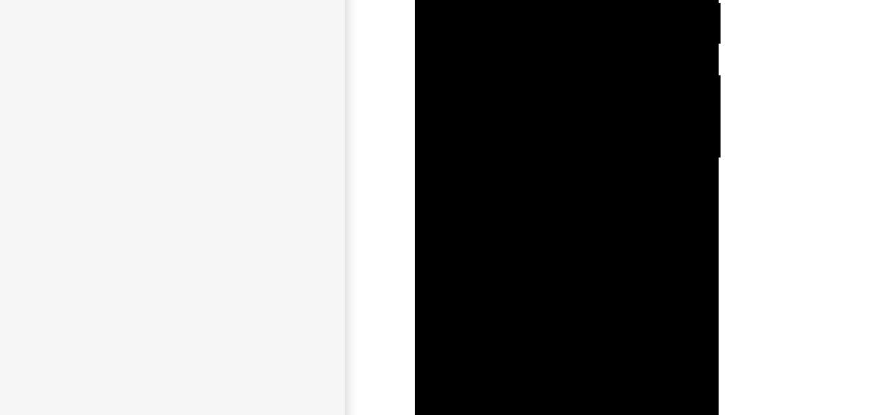
click at [507, 79] on div at bounding box center [505, 31] width 163 height 362
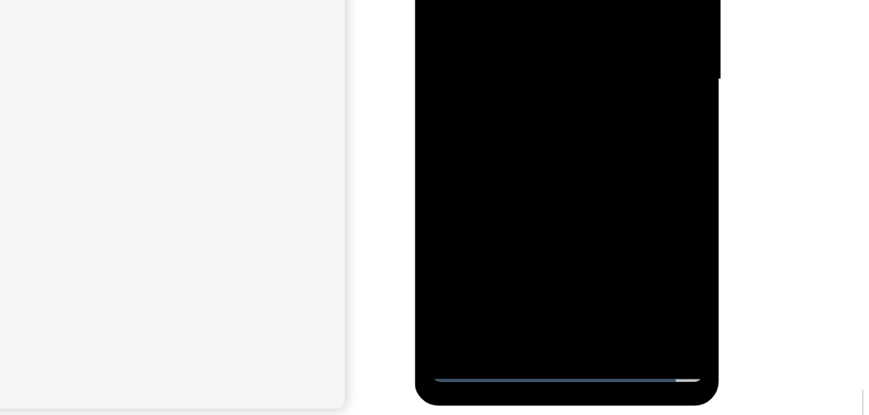
scroll to position [192, 0]
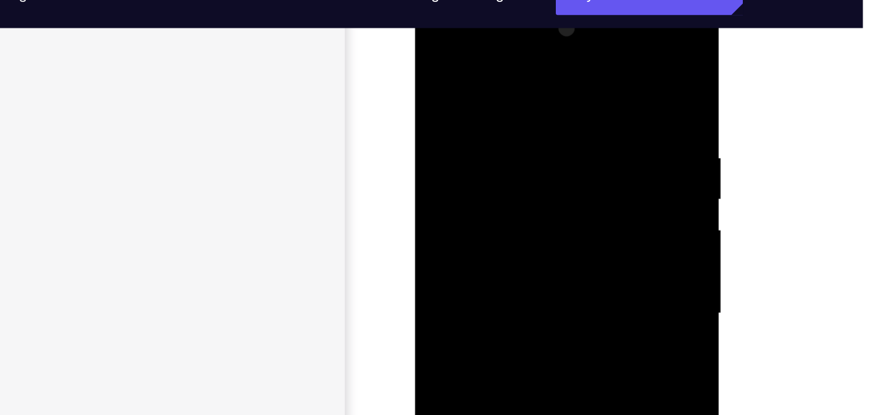
scroll to position [188, 0]
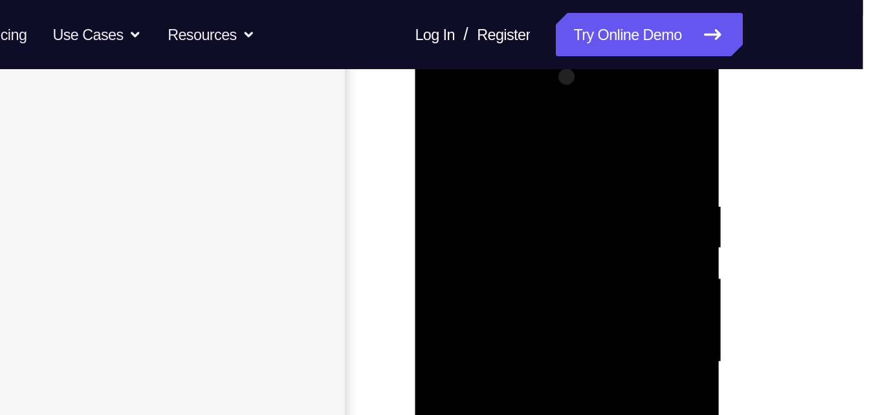
drag, startPoint x: 506, startPoint y: 111, endPoint x: 523, endPoint y: 27, distance: 85.8
click at [523, 44] on html "Online web based iOS Simulators and Android Emulators. Run iPhone, iPad, Mobile…" at bounding box center [507, 238] width 184 height 388
click at [495, 139] on div at bounding box center [505, 235] width 163 height 362
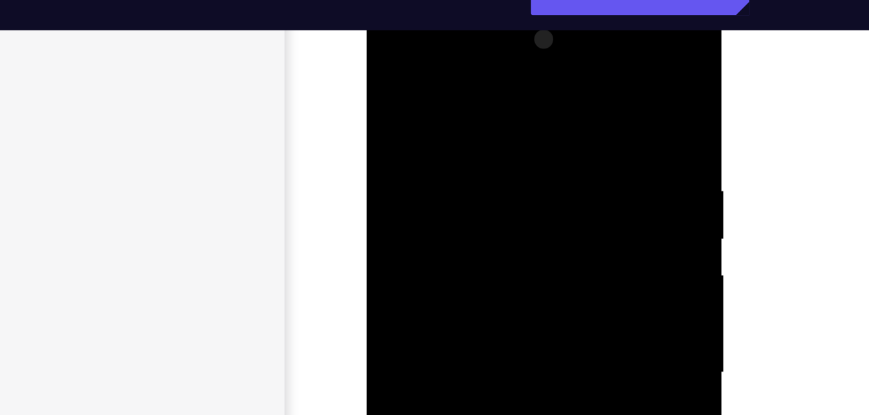
click at [526, 67] on div at bounding box center [457, 191] width 163 height 362
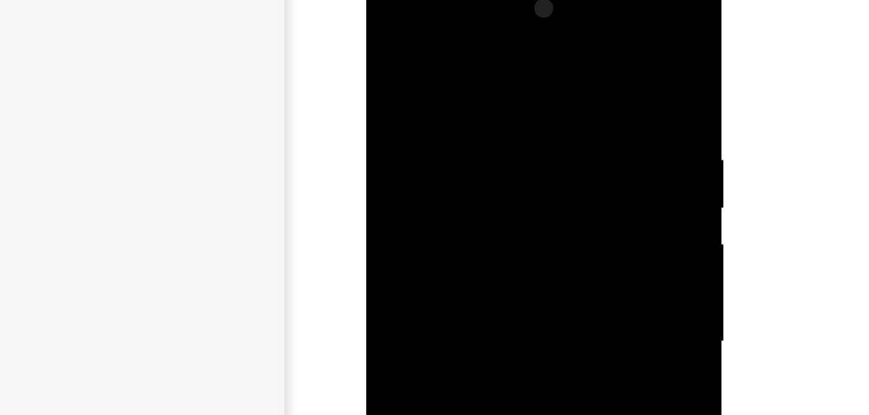
drag, startPoint x: 511, startPoint y: 65, endPoint x: 426, endPoint y: 46, distance: 86.8
click at [426, 46] on div at bounding box center [457, 161] width 163 height 362
drag, startPoint x: 500, startPoint y: 56, endPoint x: 433, endPoint y: 57, distance: 67.3
click at [433, 57] on div at bounding box center [457, 161] width 163 height 362
click at [487, 62] on div at bounding box center [457, 161] width 163 height 362
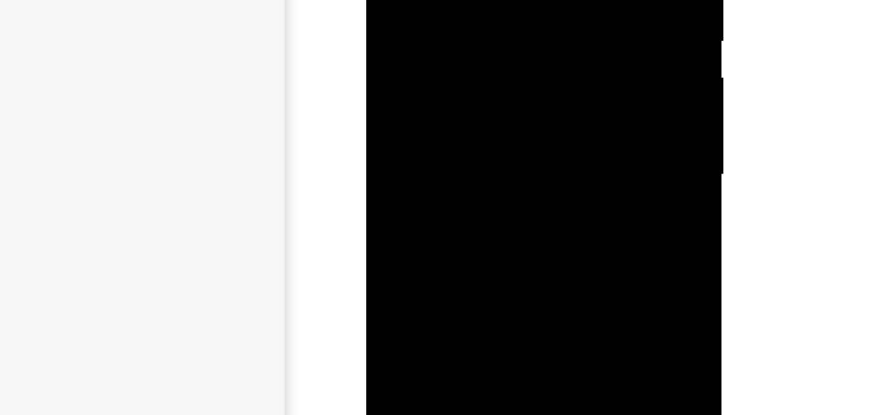
click at [524, 16] on div at bounding box center [457, 142] width 163 height 362
drag, startPoint x: 522, startPoint y: -20, endPoint x: 456, endPoint y: -19, distance: 66.6
click at [456, 0] on div at bounding box center [457, 83] width 163 height 362
click at [466, 0] on div at bounding box center [457, 83] width 163 height 362
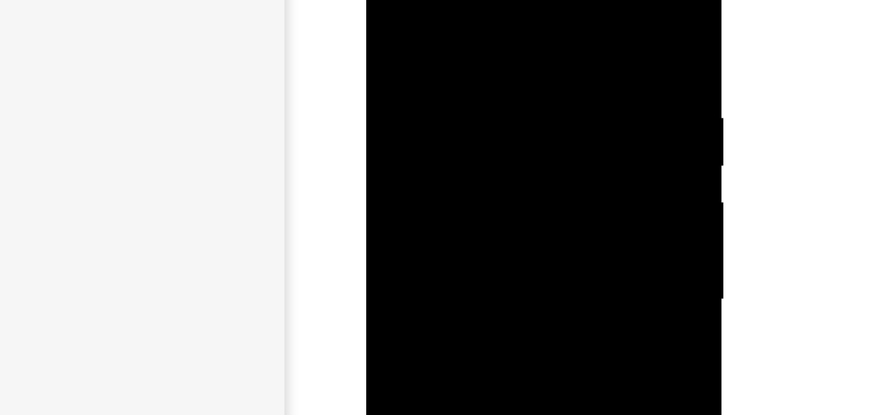
click at [520, 43] on div at bounding box center [457, 119] width 163 height 362
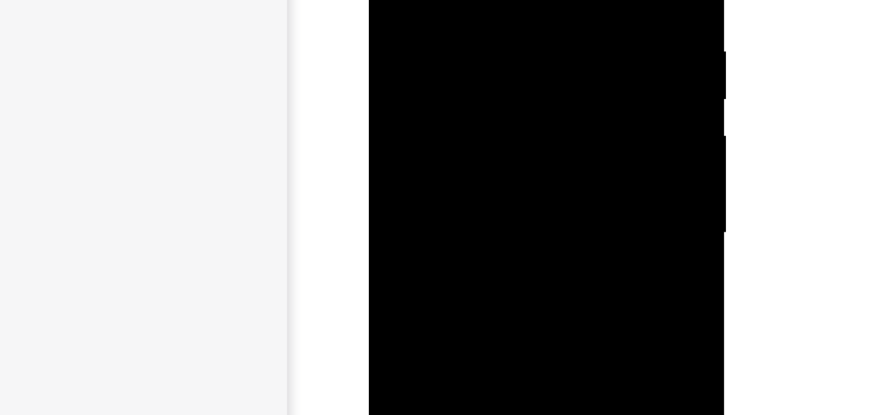
click at [534, 42] on div at bounding box center [460, 52] width 163 height 362
click at [524, 52] on div at bounding box center [460, 63] width 163 height 362
click at [524, 59] on div at bounding box center [460, 63] width 163 height 362
click at [525, 61] on div at bounding box center [460, 63] width 163 height 362
click at [389, 47] on div at bounding box center [460, 34] width 163 height 362
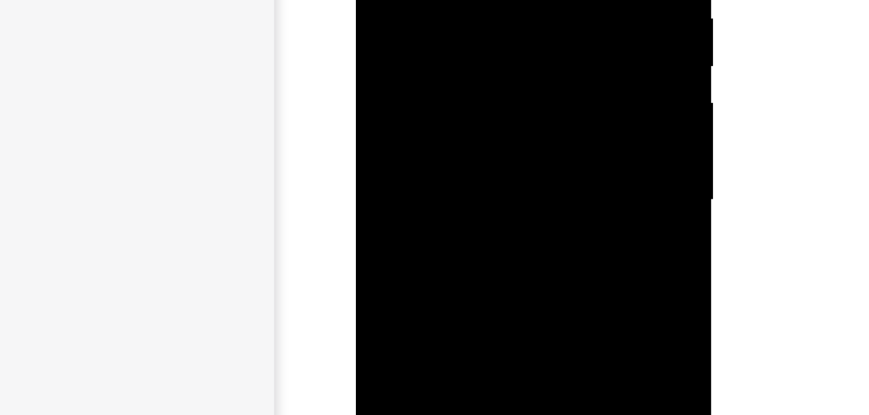
click at [496, 64] on div at bounding box center [447, 19] width 163 height 362
click at [501, 64] on div at bounding box center [447, 19] width 163 height 362
click at [505, 63] on div at bounding box center [447, 19] width 163 height 362
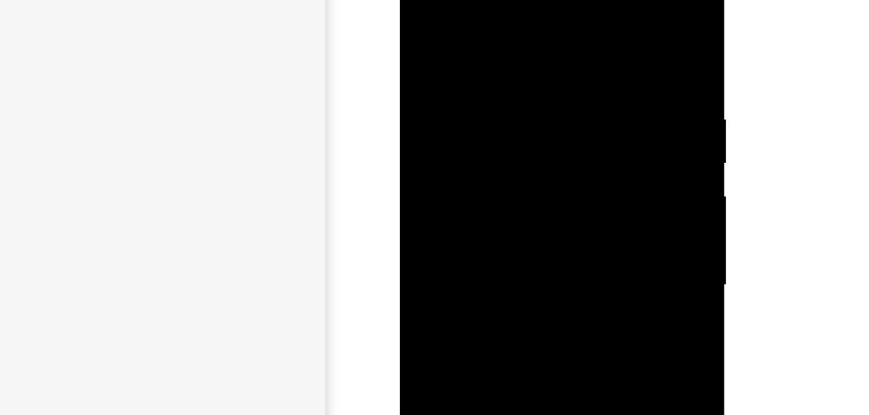
click at [551, 117] on div at bounding box center [491, 137] width 163 height 362
click at [556, 12] on div at bounding box center [491, 137] width 163 height 362
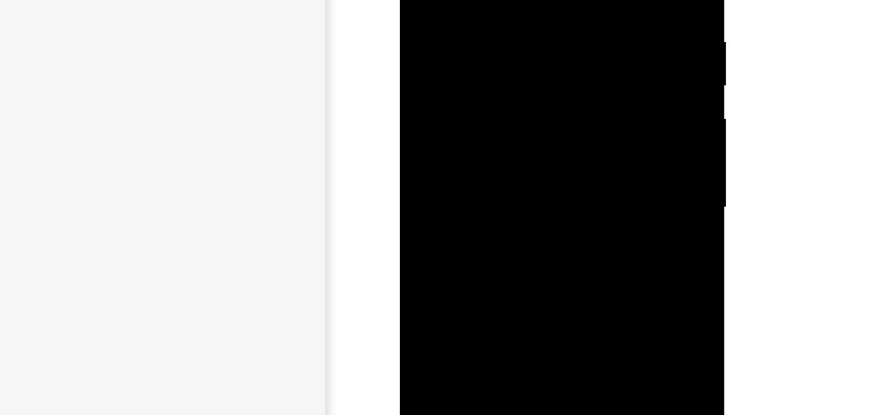
click at [492, 131] on div at bounding box center [491, 59] width 163 height 362
click at [481, 47] on div at bounding box center [491, 59] width 163 height 362
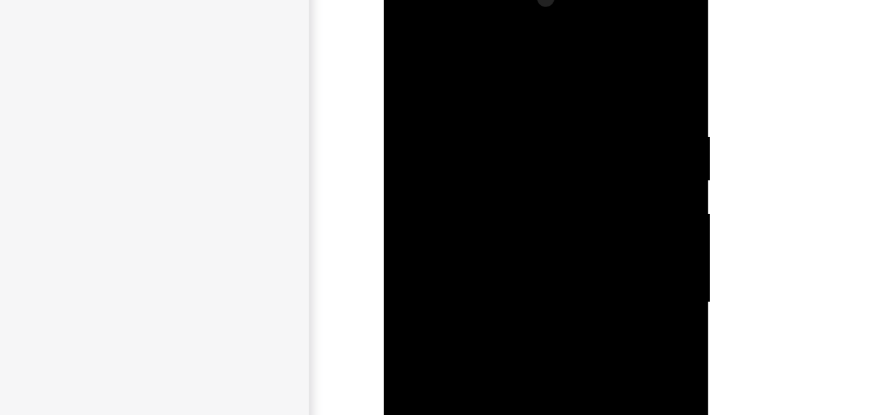
click at [406, 23] on div at bounding box center [474, 154] width 163 height 362
click at [448, 0] on div at bounding box center [474, 101] width 163 height 362
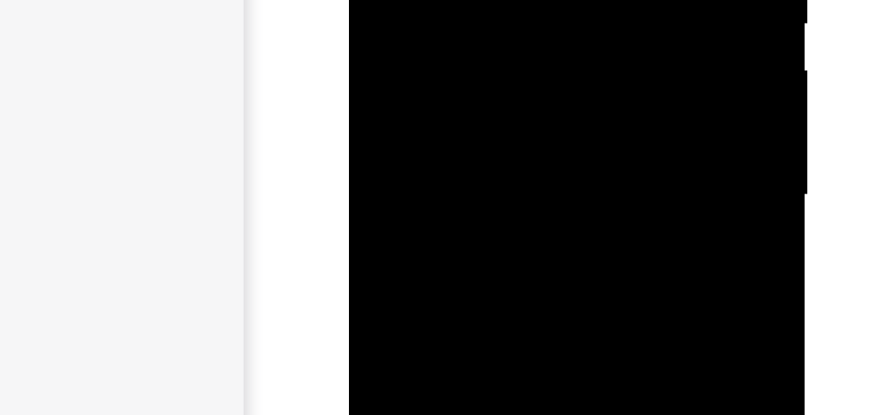
drag, startPoint x: 420, startPoint y: -143, endPoint x: 453, endPoint y: -212, distance: 76.7
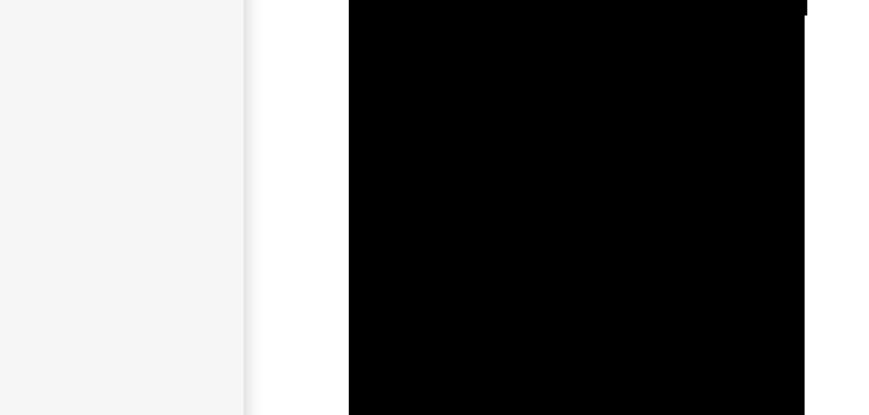
drag, startPoint x: 433, startPoint y: -157, endPoint x: 472, endPoint y: -228, distance: 80.8
drag, startPoint x: 430, startPoint y: -161, endPoint x: 472, endPoint y: -232, distance: 81.8
drag, startPoint x: 432, startPoint y: -159, endPoint x: 487, endPoint y: -239, distance: 97.3
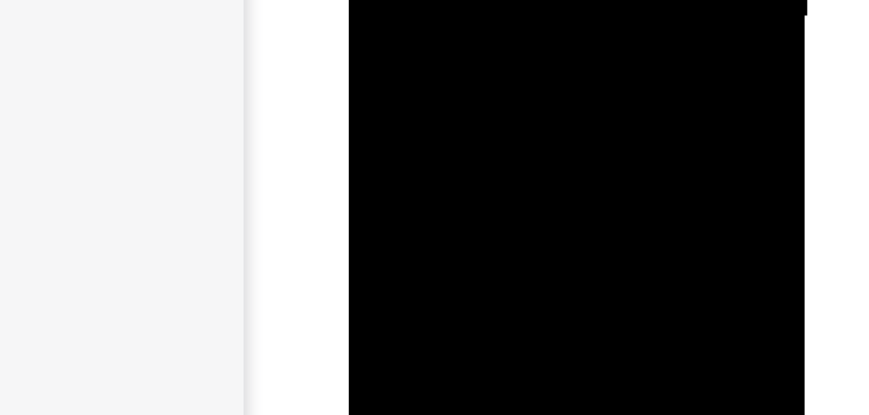
drag, startPoint x: 436, startPoint y: -148, endPoint x: 452, endPoint y: -170, distance: 27.5
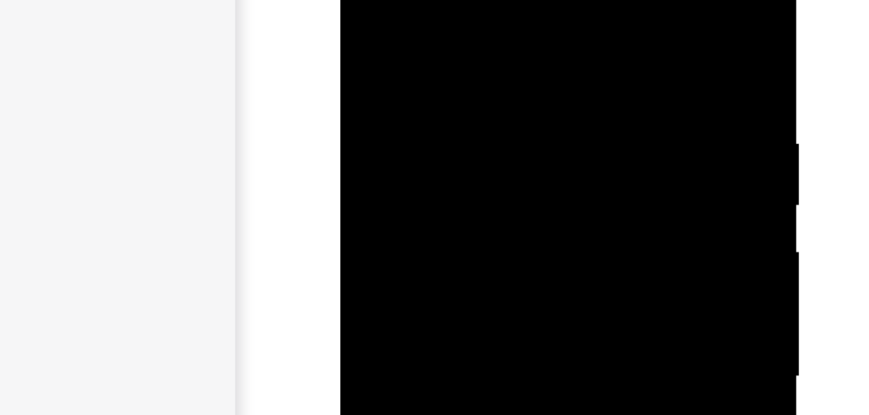
click at [361, 0] on div at bounding box center [431, 90] width 163 height 362
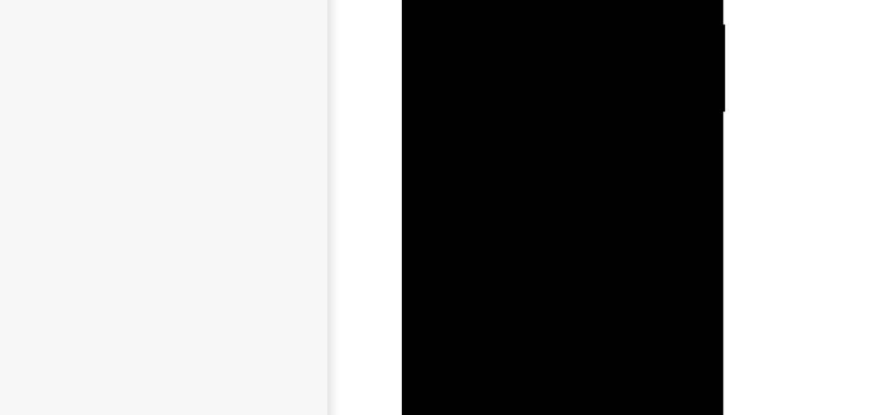
scroll to position [210, 0]
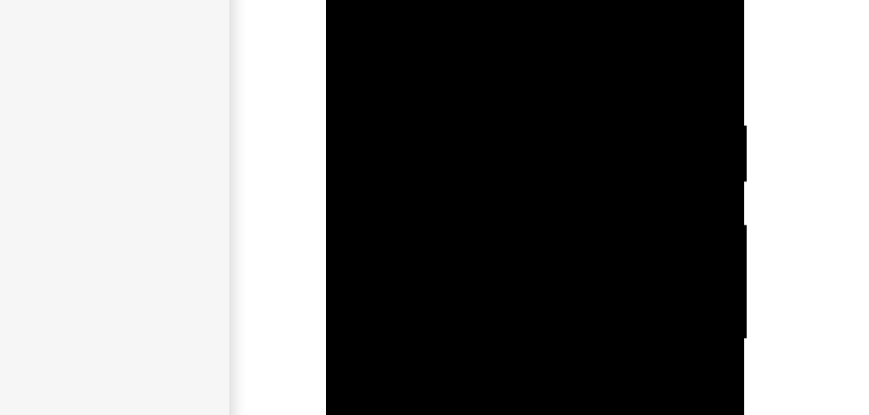
click at [349, 0] on div at bounding box center [417, 93] width 163 height 362
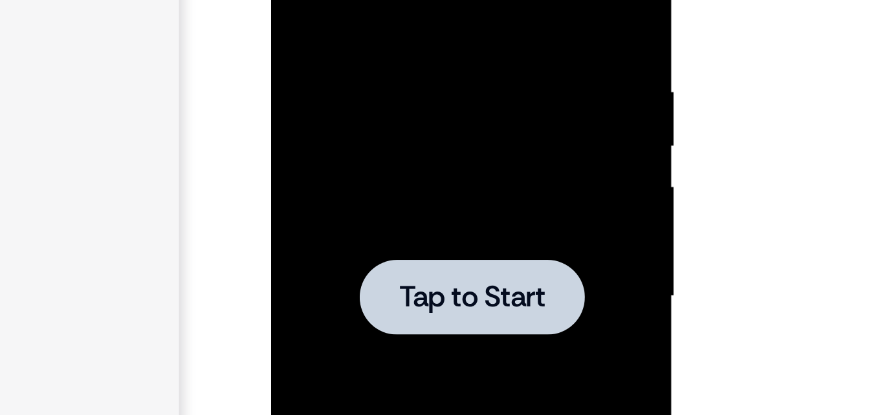
click at [375, 0] on div at bounding box center [362, 68] width 163 height 362
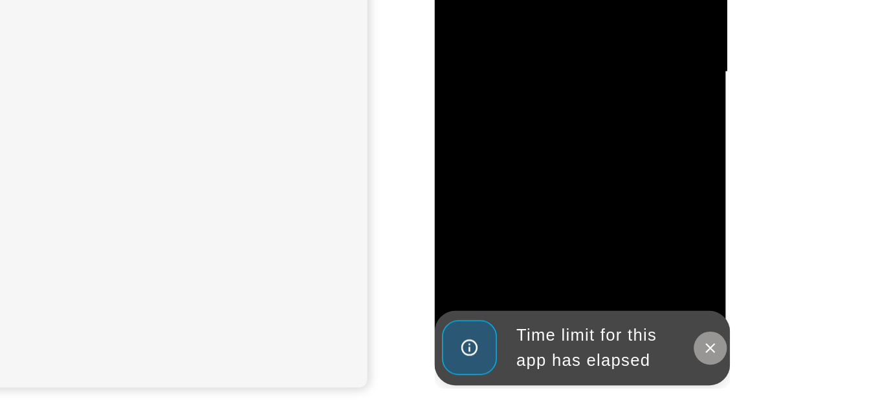
click at [602, 132] on icon at bounding box center [606, 130] width 10 height 10
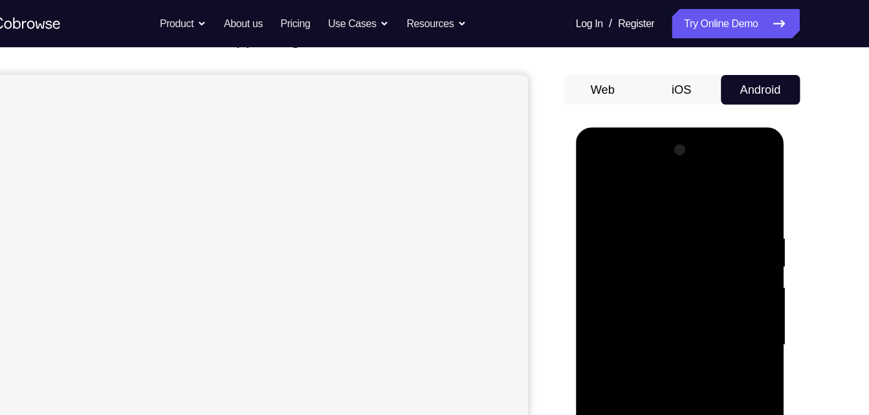
scroll to position [79, 0]
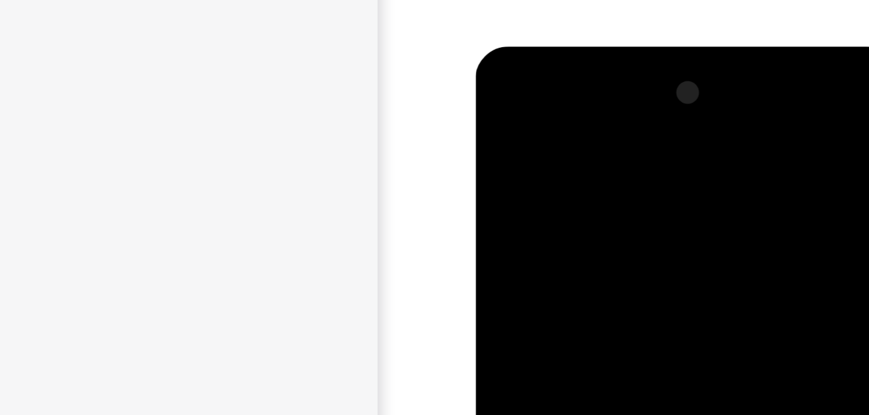
click at [500, 91] on div at bounding box center [566, 237] width 163 height 362
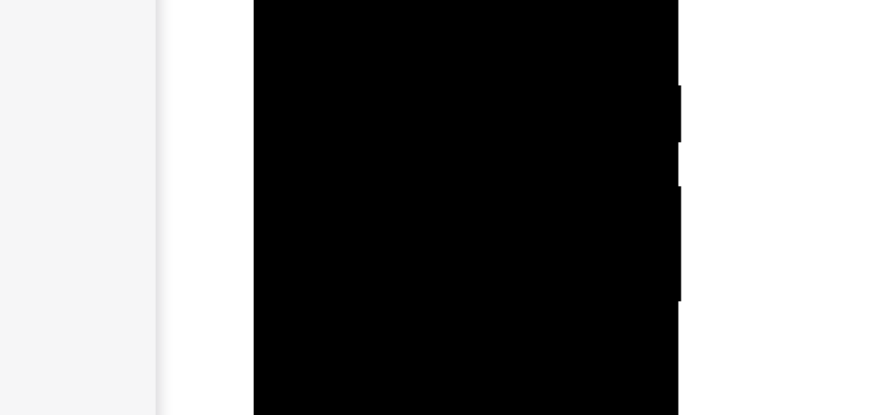
click at [397, 40] on div at bounding box center [344, 49] width 163 height 362
click at [331, 42] on div at bounding box center [344, 17] width 163 height 362
click at [351, 5] on div at bounding box center [344, 17] width 163 height 362
click at [340, 0] on div at bounding box center [344, 17] width 163 height 362
click at [330, 12] on div at bounding box center [344, 17] width 163 height 362
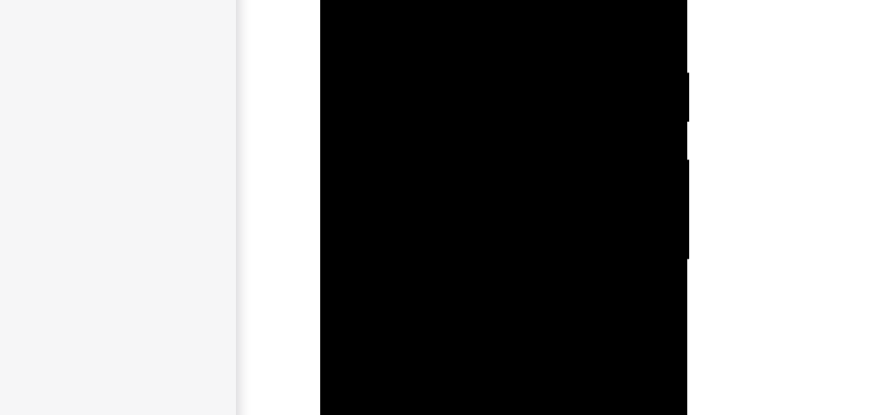
click at [406, 114] on div at bounding box center [412, 67] width 163 height 362
drag, startPoint x: 405, startPoint y: 14, endPoint x: 426, endPoint y: -52, distance: 69.2
click at [426, 0] on div at bounding box center [412, 136] width 183 height 386
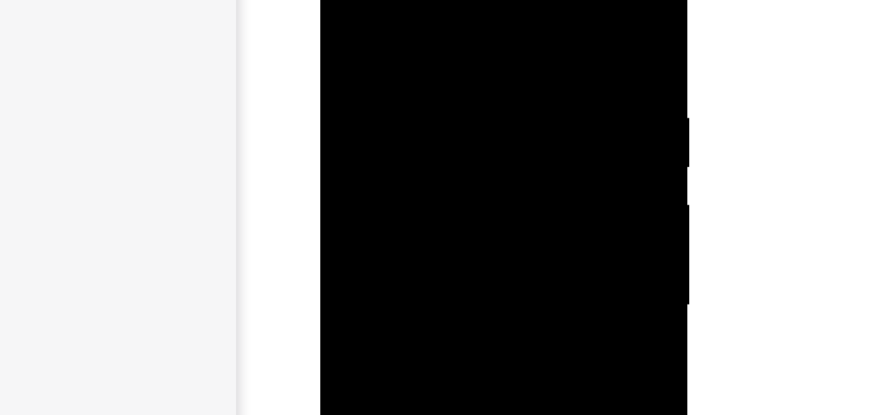
click at [396, 0] on div at bounding box center [412, 112] width 163 height 362
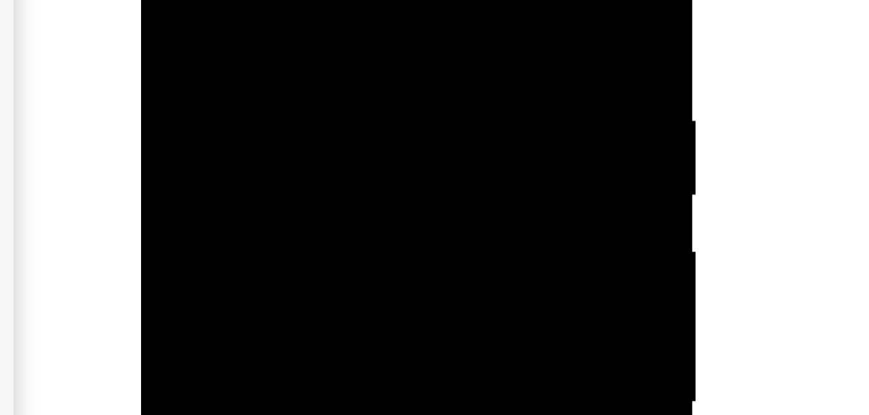
click at [221, 0] on div at bounding box center [232, 17] width 163 height 362
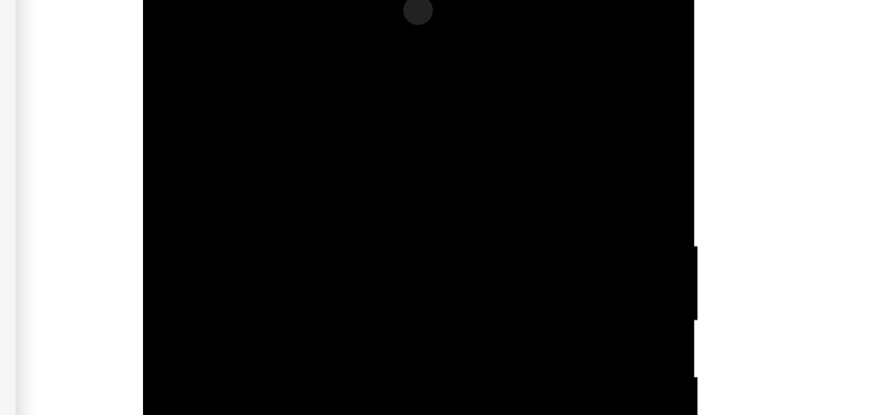
click at [170, 12] on div at bounding box center [234, 142] width 163 height 362
click at [284, 0] on div at bounding box center [234, 79] width 163 height 362
click at [303, 0] on div at bounding box center [234, 79] width 163 height 362
click at [302, 0] on div at bounding box center [234, 79] width 163 height 362
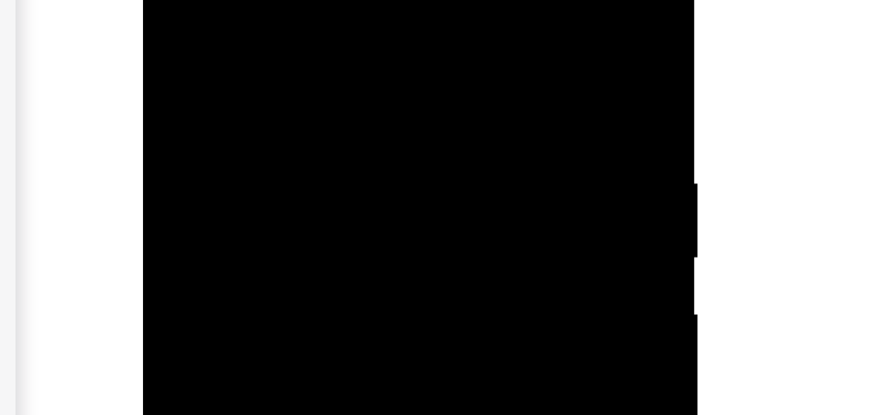
click at [252, 0] on div at bounding box center [234, 79] width 163 height 362
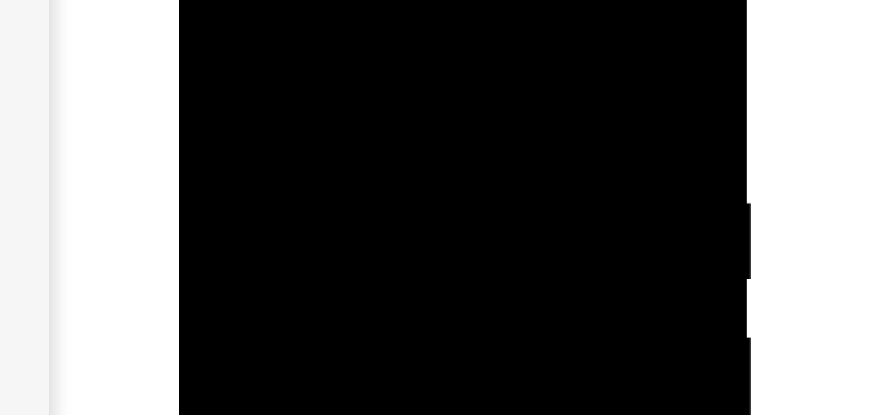
click at [332, 0] on div at bounding box center [270, 90] width 163 height 362
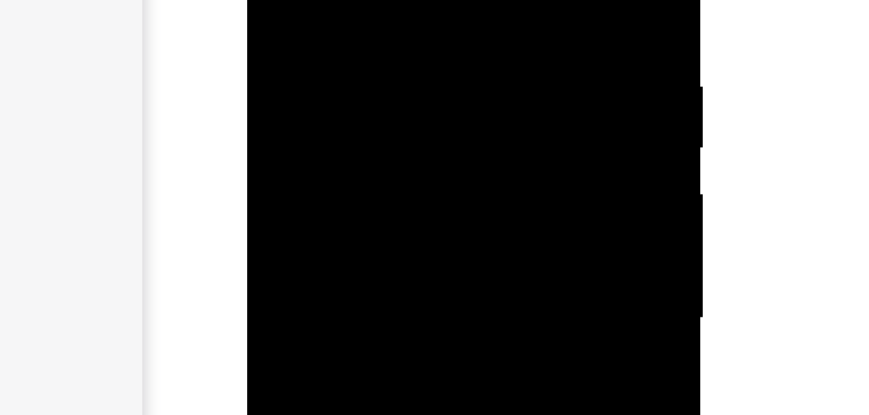
click at [311, 0] on div at bounding box center [337, 35] width 163 height 362
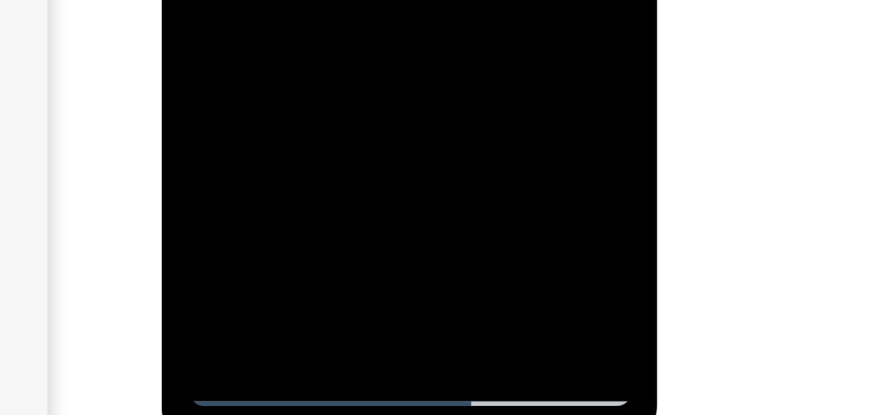
scroll to position [175, 0]
drag, startPoint x: 270, startPoint y: -302, endPoint x: 269, endPoint y: -319, distance: 17.6
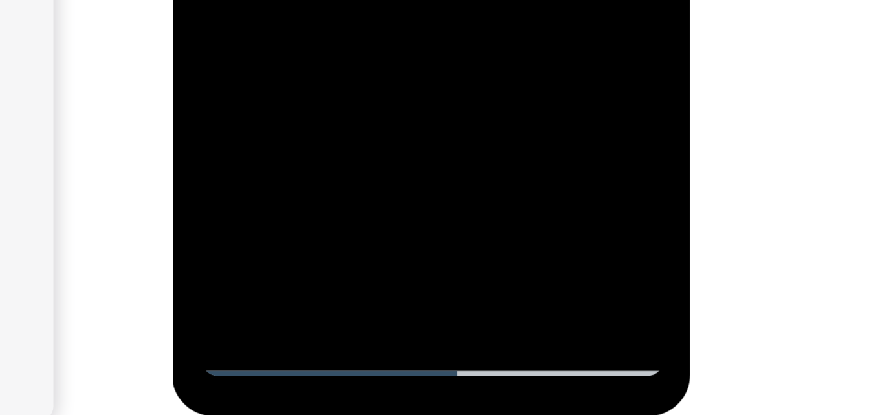
scroll to position [185, 0]
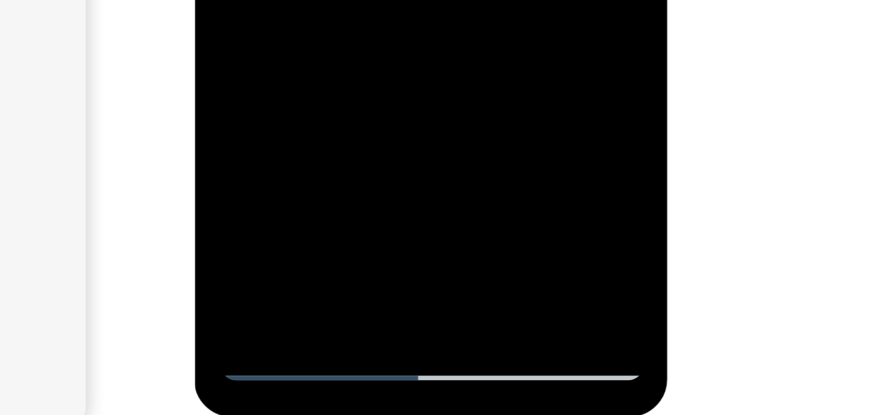
scroll to position [186, 0]
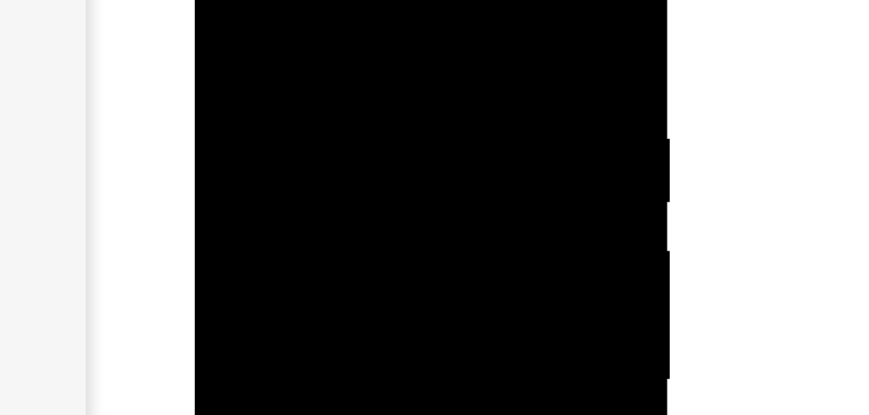
click at [358, 0] on div at bounding box center [285, 77] width 163 height 362
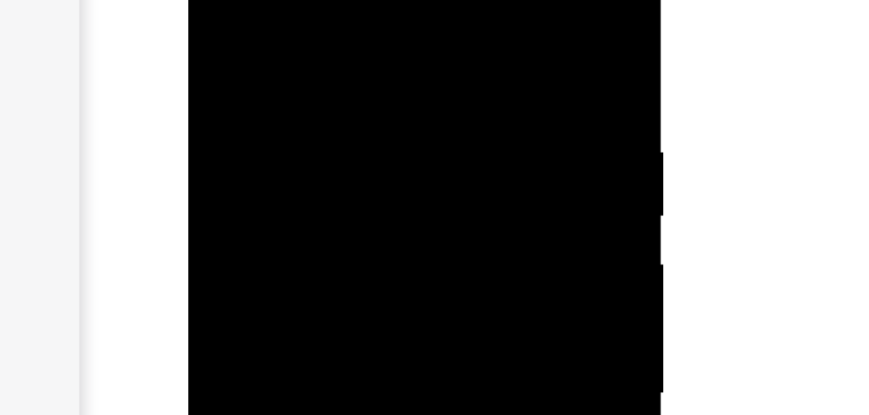
click at [324, 0] on div at bounding box center [279, 90] width 163 height 362
click at [329, 0] on div at bounding box center [279, 90] width 163 height 362
drag, startPoint x: 285, startPoint y: -16, endPoint x: 280, endPoint y: 17, distance: 33.5
click at [280, 17] on div at bounding box center [279, 90] width 163 height 362
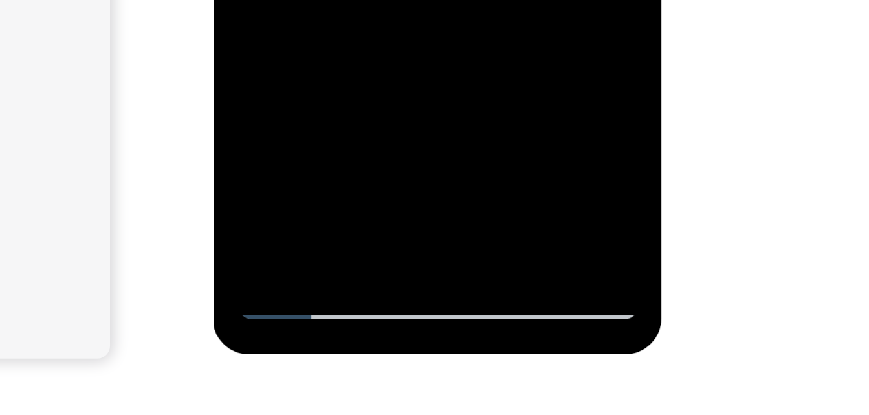
scroll to position [210, 0]
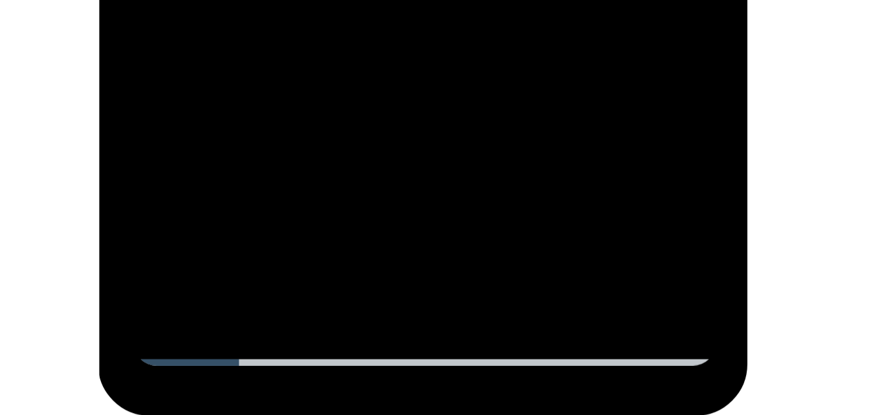
drag, startPoint x: 210, startPoint y: -636, endPoint x: 221, endPoint y: -663, distance: 29.1
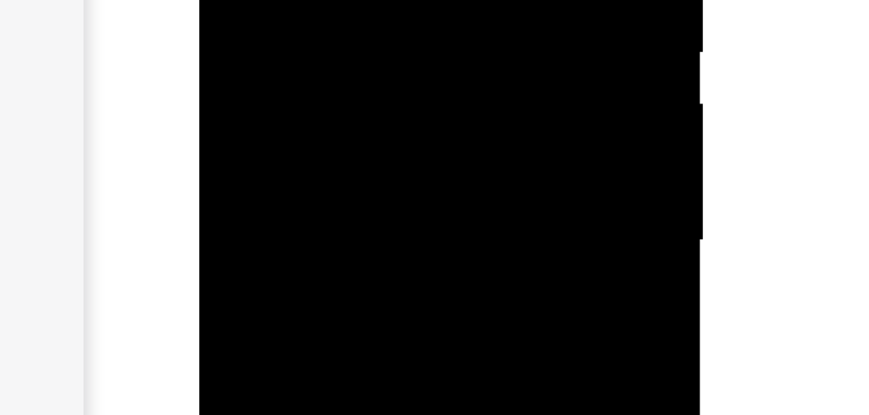
drag, startPoint x: 230, startPoint y: -56, endPoint x: 229, endPoint y: -21, distance: 34.3
click at [229, 0] on div at bounding box center [290, 57] width 163 height 362
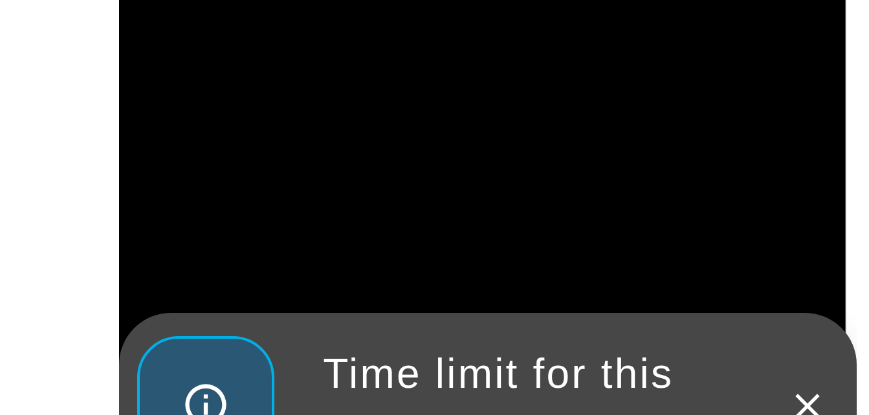
drag, startPoint x: 248, startPoint y: -726, endPoint x: 250, endPoint y: -736, distance: 10.4
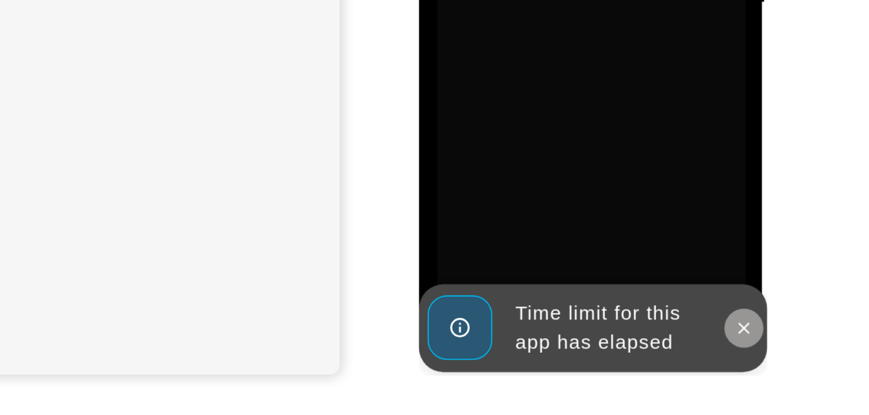
click at [589, 0] on button at bounding box center [590, 6] width 21 height 21
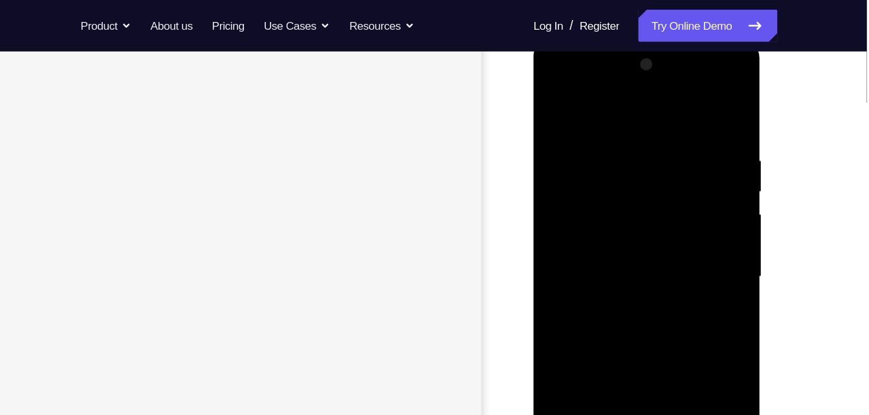
scroll to position [181, 0]
click at [555, 82] on div at bounding box center [624, 231] width 163 height 362
